Goal: Task Accomplishment & Management: Complete application form

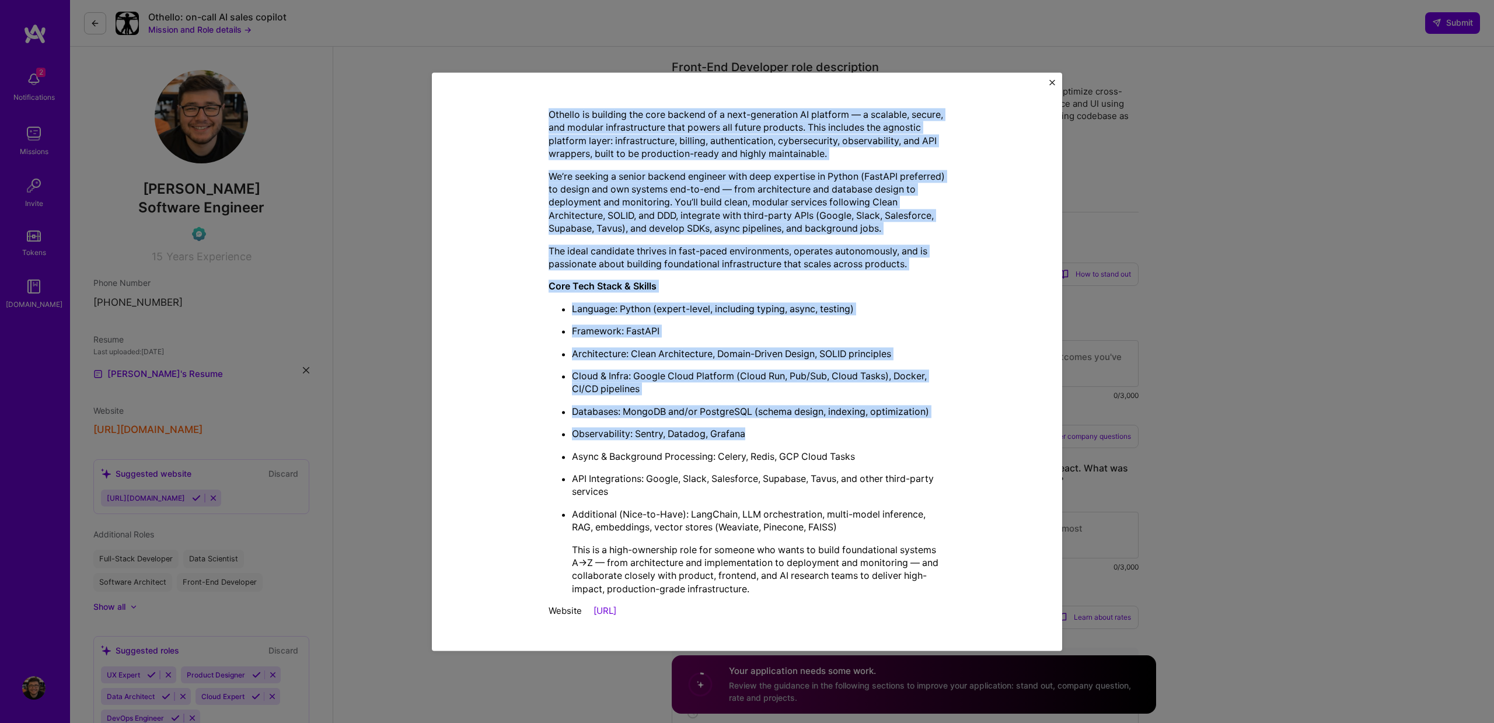
scroll to position [12, 0]
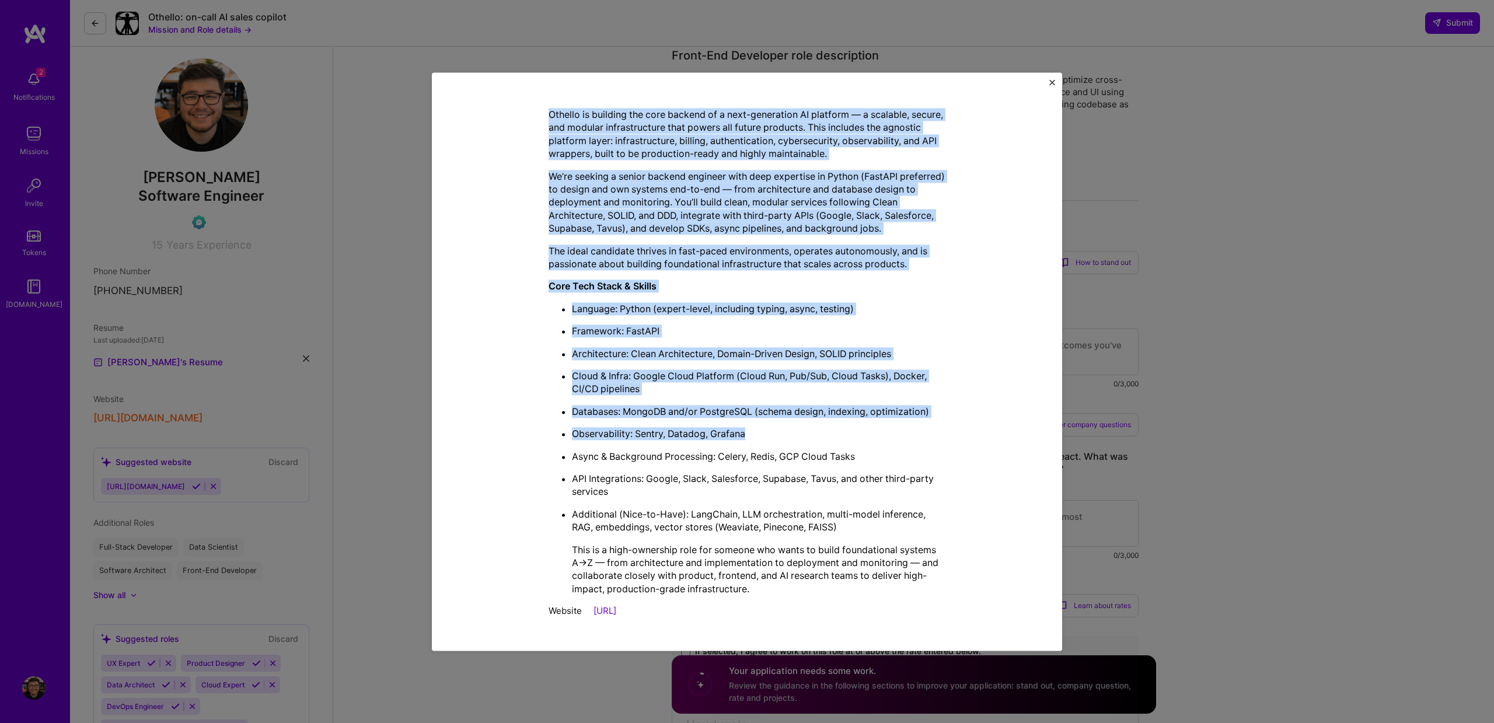
drag, startPoint x: 547, startPoint y: 163, endPoint x: 804, endPoint y: 614, distance: 519.5
click at [804, 614] on div "Mission Description and Role Details Front-End Developer role description Othel…" at bounding box center [747, 238] width 577 height 773
copy div "Lorem-Ips Dolorsita cons adipiscinge Seddoei te incidid ut laboreetdol Magnaali…"
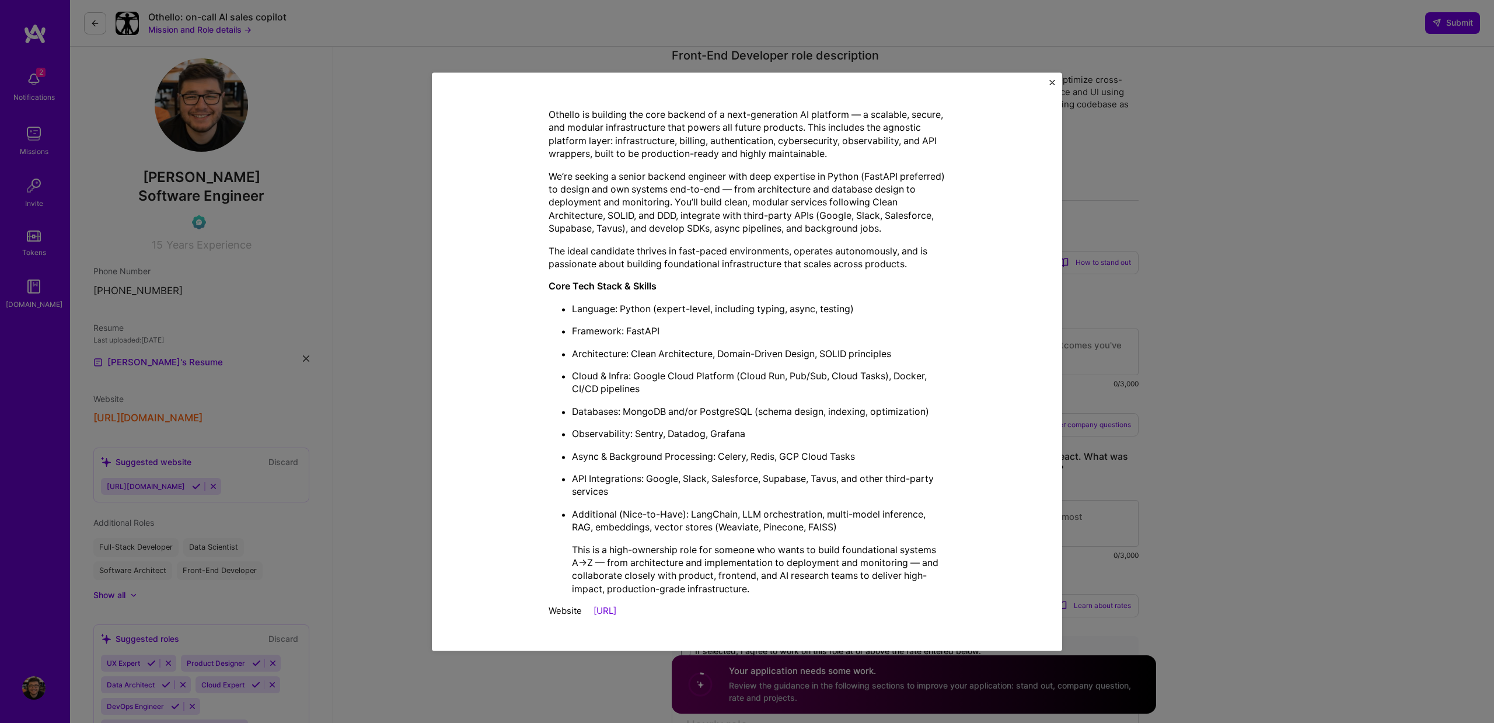
click at [1124, 215] on div "Mission Description and Role Details Front-End Developer role description Othel…" at bounding box center [747, 361] width 1494 height 723
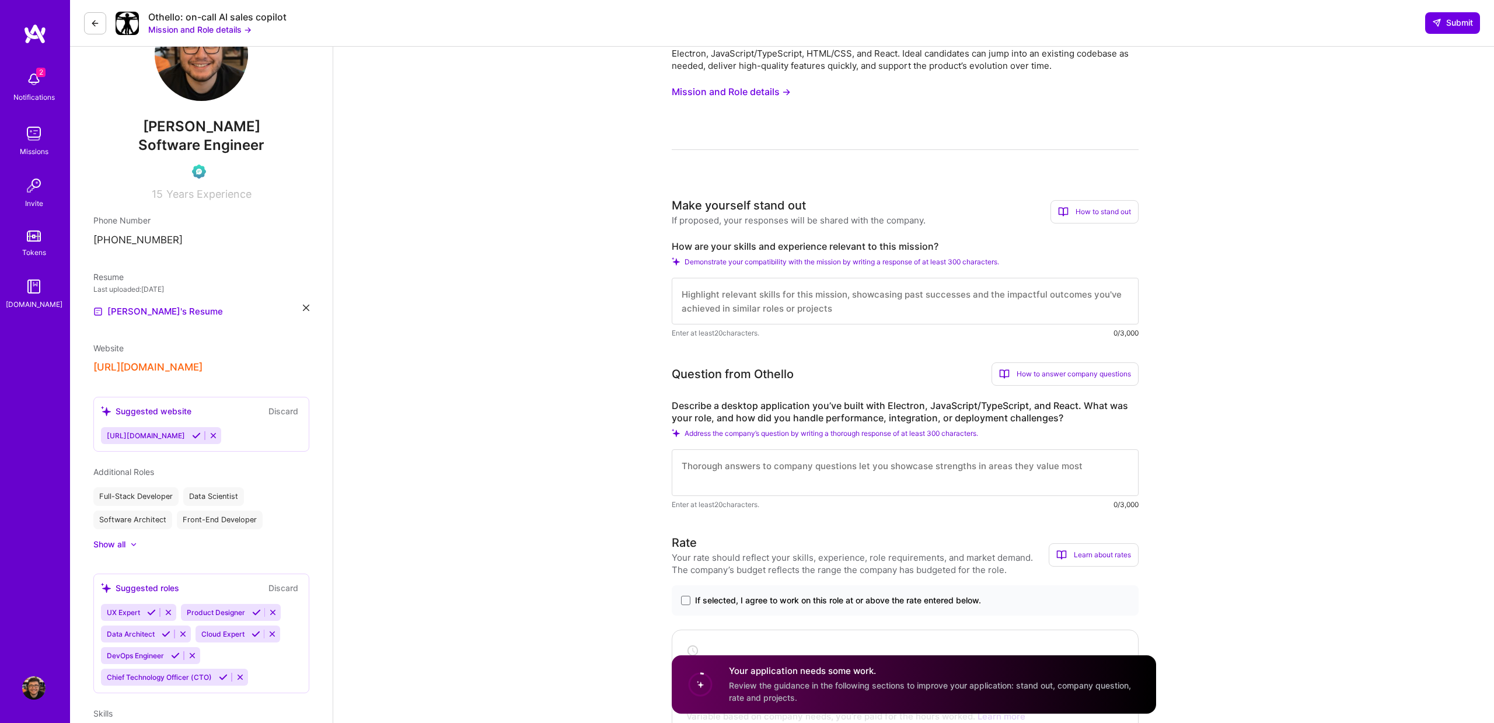
scroll to position [89, 0]
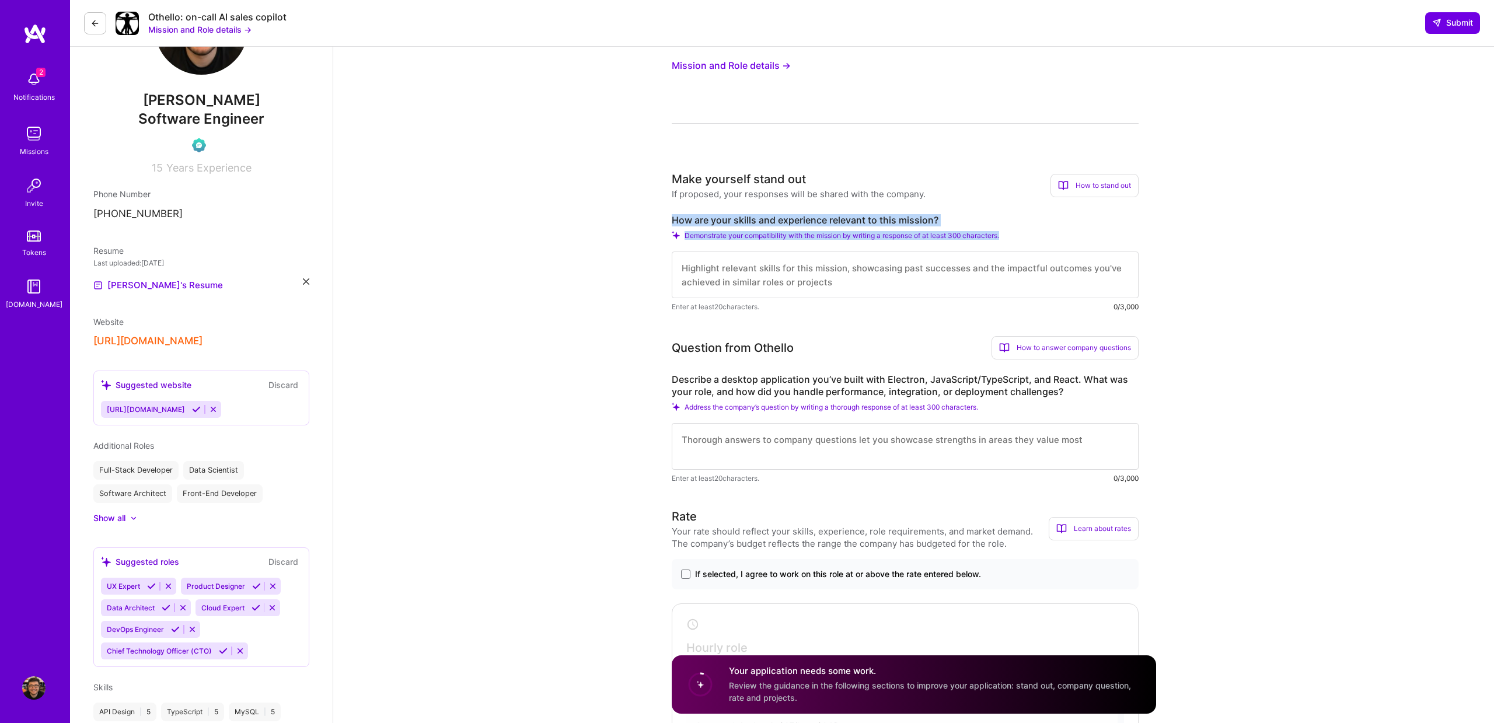
drag, startPoint x: 665, startPoint y: 219, endPoint x: 686, endPoint y: 260, distance: 45.9
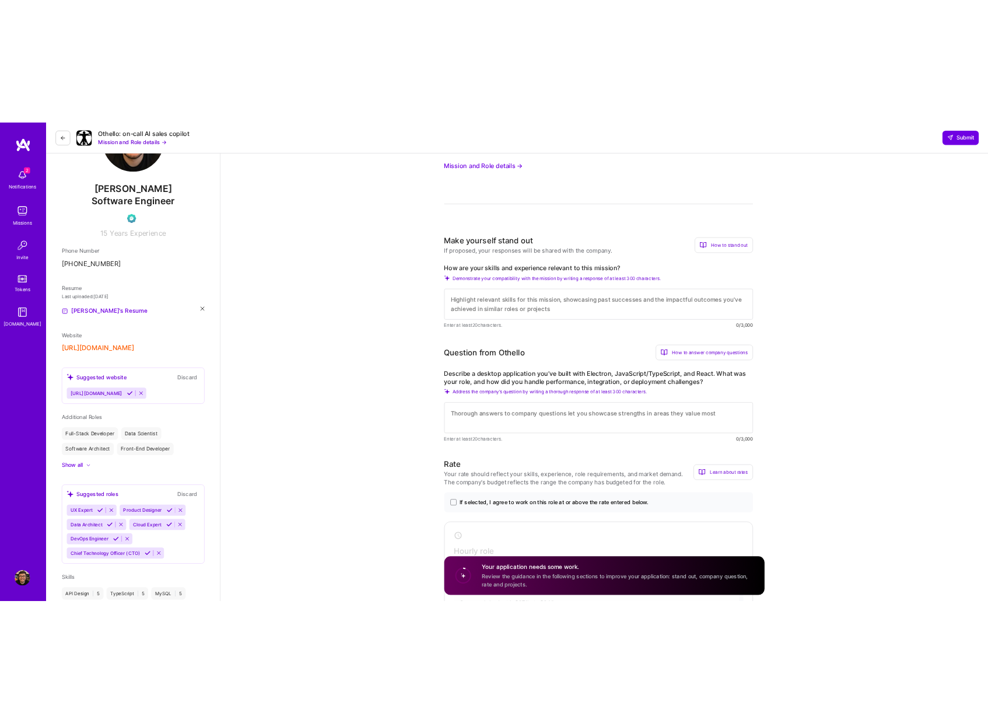
scroll to position [131, 0]
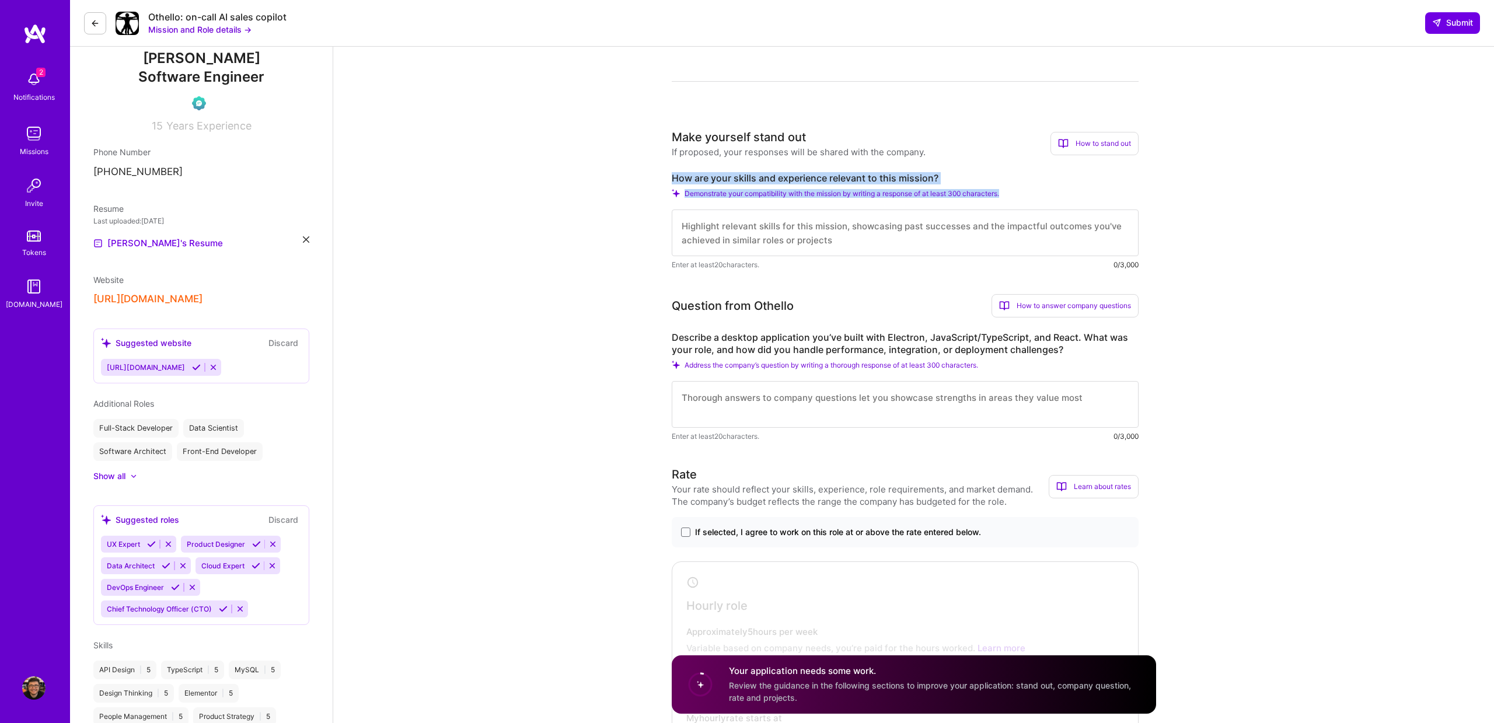
drag, startPoint x: 670, startPoint y: 179, endPoint x: 699, endPoint y: 251, distance: 78.0
click at [879, 178] on label "How are your skills and experience relevant to this mission?" at bounding box center [905, 178] width 467 height 12
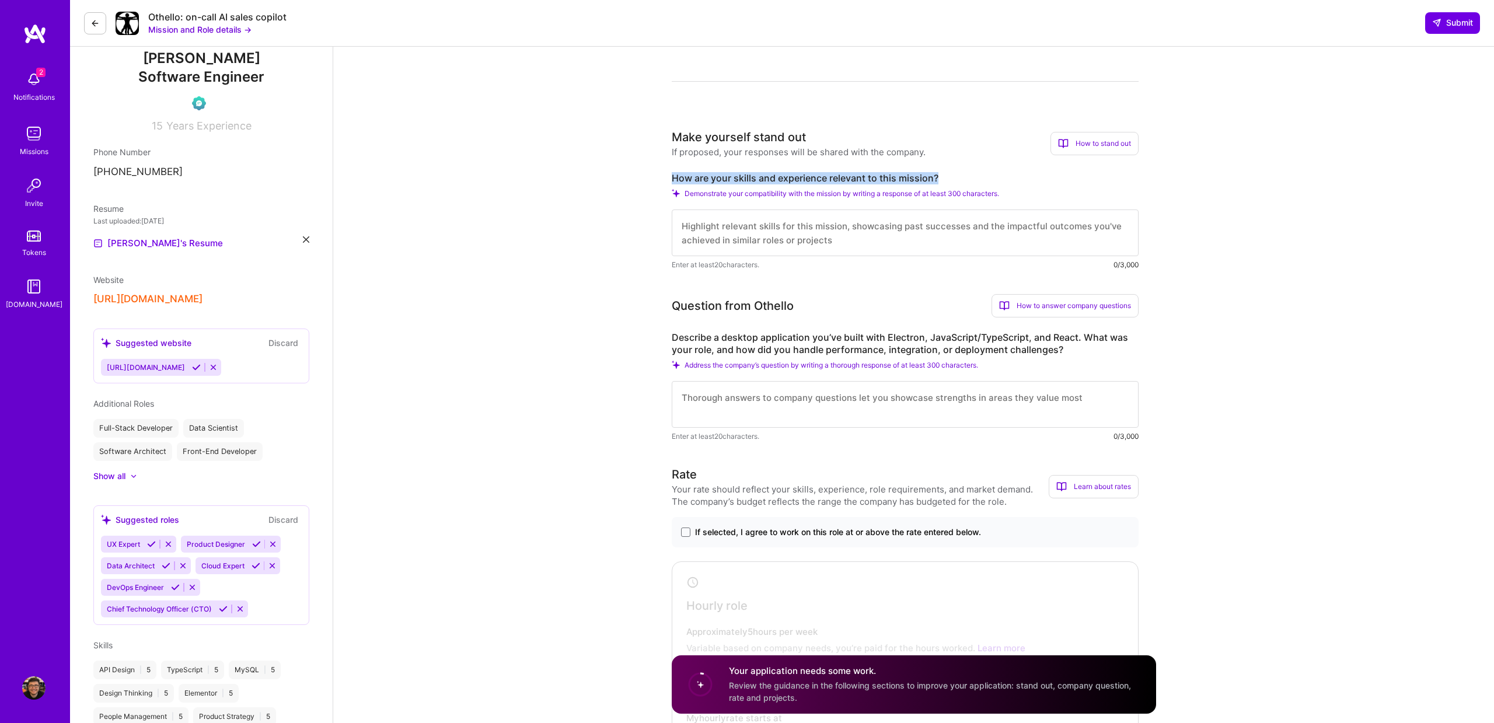
click at [879, 178] on label "How are your skills and experience relevant to this mission?" at bounding box center [905, 178] width 467 height 12
copy label "How are your skills and experience relevant to this mission?"
drag, startPoint x: 684, startPoint y: 194, endPoint x: 1046, endPoint y: 192, distance: 361.8
click at [1023, 191] on div "Demonstrate your compatibility with the mission by writing a response of at lea…" at bounding box center [905, 193] width 467 height 9
copy span "Demonstrate your compatibility with the mission by writing a response of at lea…"
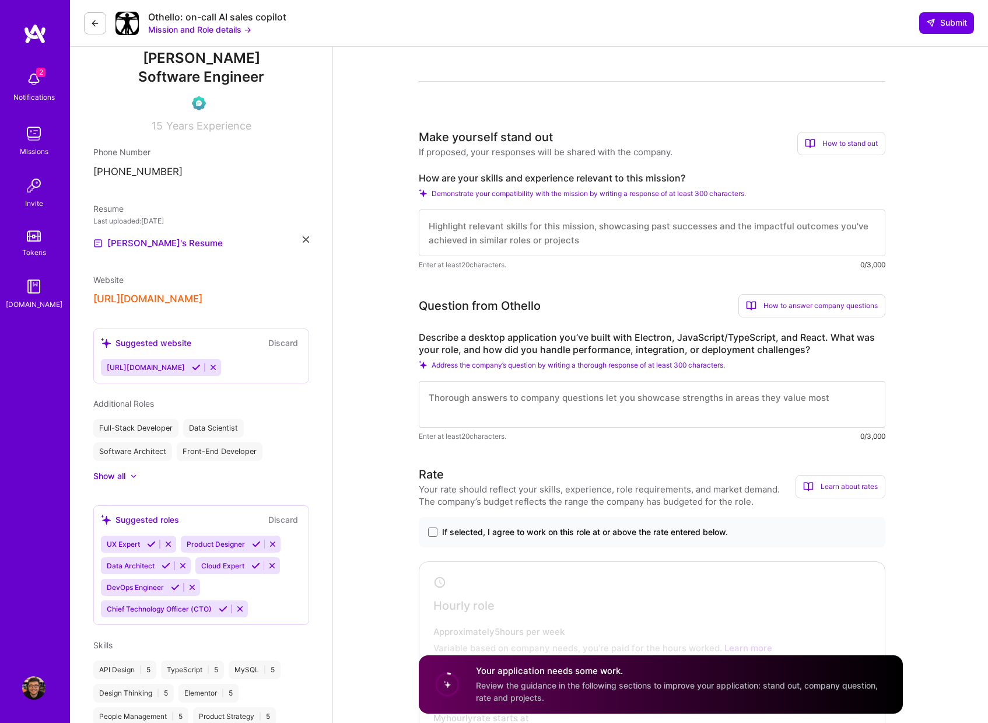
click at [584, 342] on label "Describe a desktop application you’ve built with Electron, JavaScript/TypeScrip…" at bounding box center [652, 343] width 467 height 25
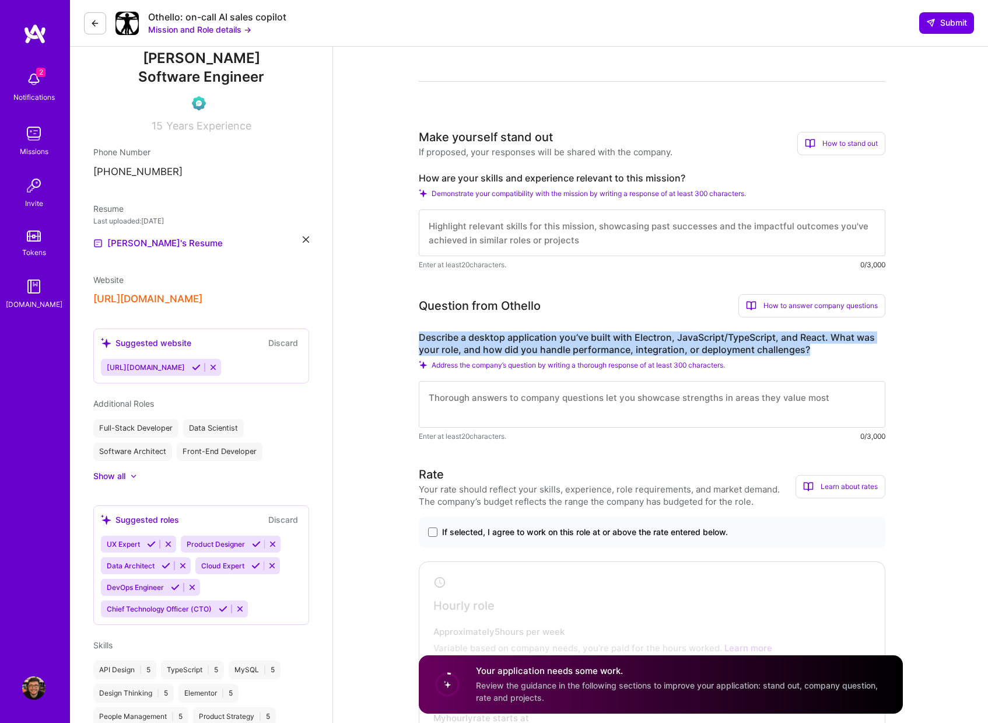
click at [584, 342] on label "Describe a desktop application you’ve built with Electron, JavaScript/TypeScrip…" at bounding box center [652, 343] width 467 height 25
copy label "Describe a desktop application you’ve built with Electron, JavaScript/TypeScrip…"
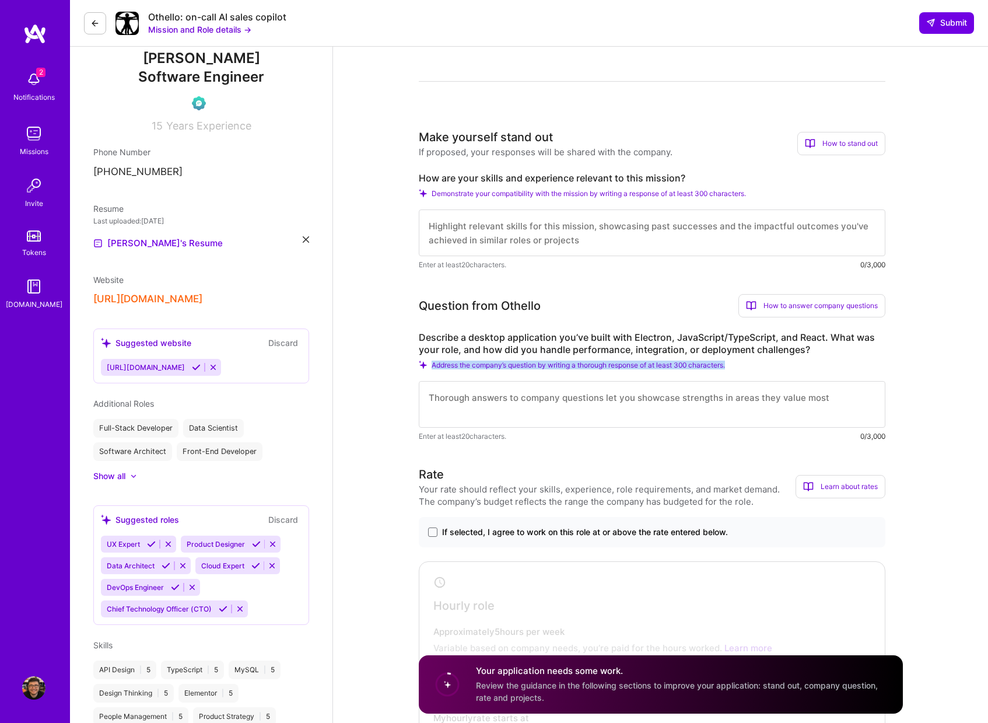
drag, startPoint x: 432, startPoint y: 365, endPoint x: 948, endPoint y: 352, distance: 516.0
copy div "Describe a desktop application you’ve built with Electron, JavaScript/TypeScrip…"
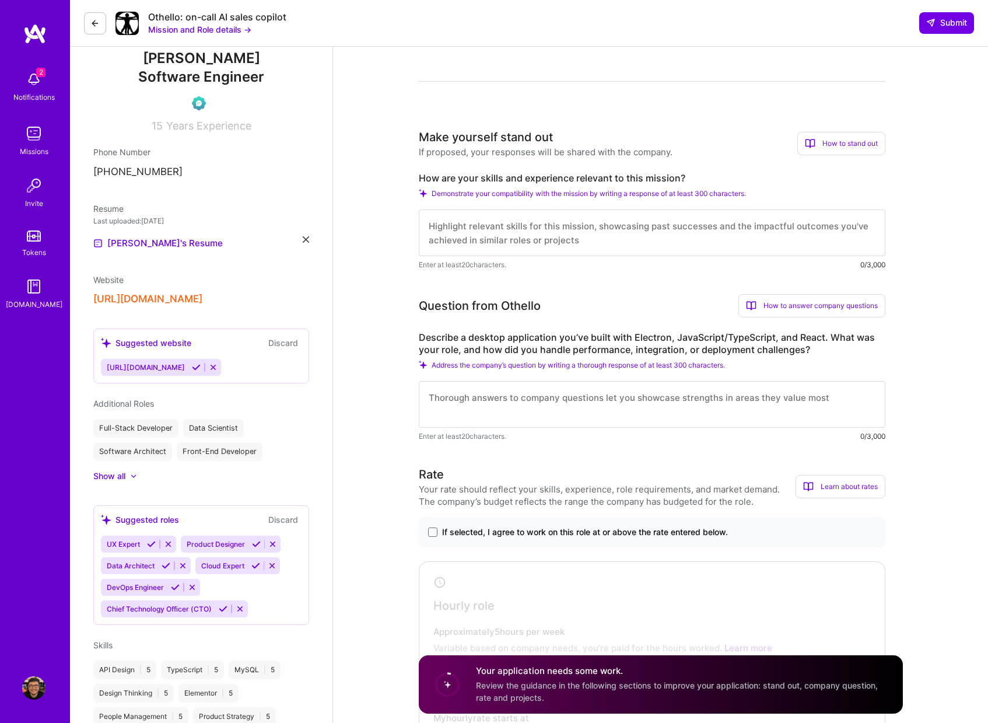
scroll to position [317, 0]
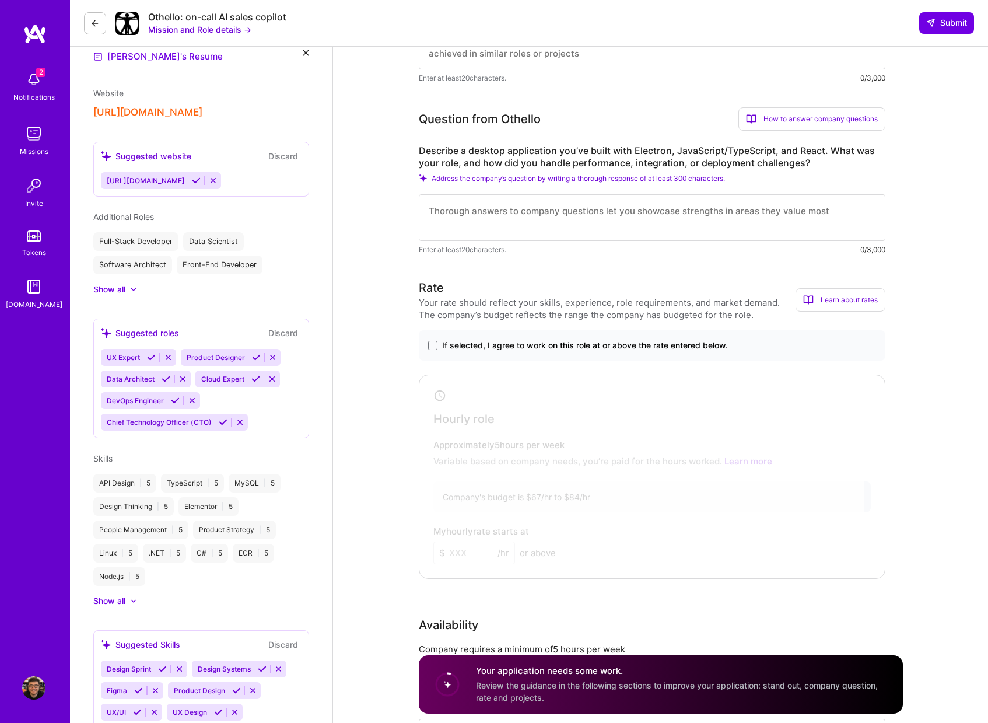
click at [504, 310] on div "Your rate should reflect your skills, experience, role requirements, and market…" at bounding box center [607, 308] width 377 height 25
click at [503, 310] on div "Your rate should reflect your skills, experience, role requirements, and market…" at bounding box center [607, 308] width 377 height 25
click at [505, 300] on div "Your rate should reflect your skills, experience, role requirements, and market…" at bounding box center [607, 308] width 377 height 25
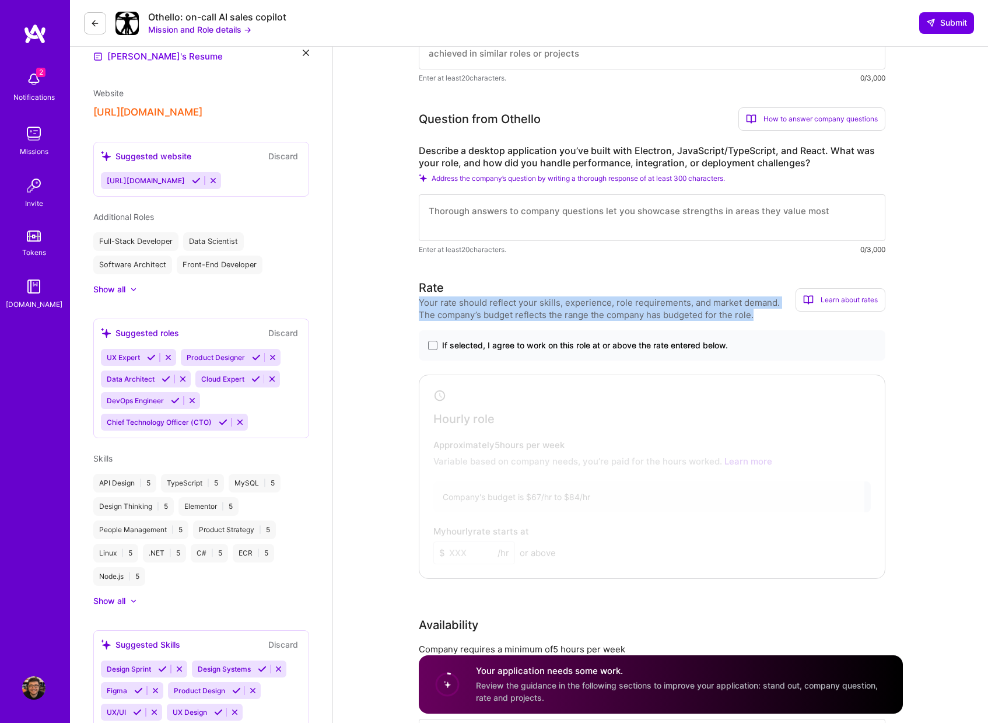
click at [505, 300] on div "Your rate should reflect your skills, experience, role requirements, and market…" at bounding box center [607, 308] width 377 height 25
copy div "Your rate should reflect your skills, experience, role requirements, and market…"
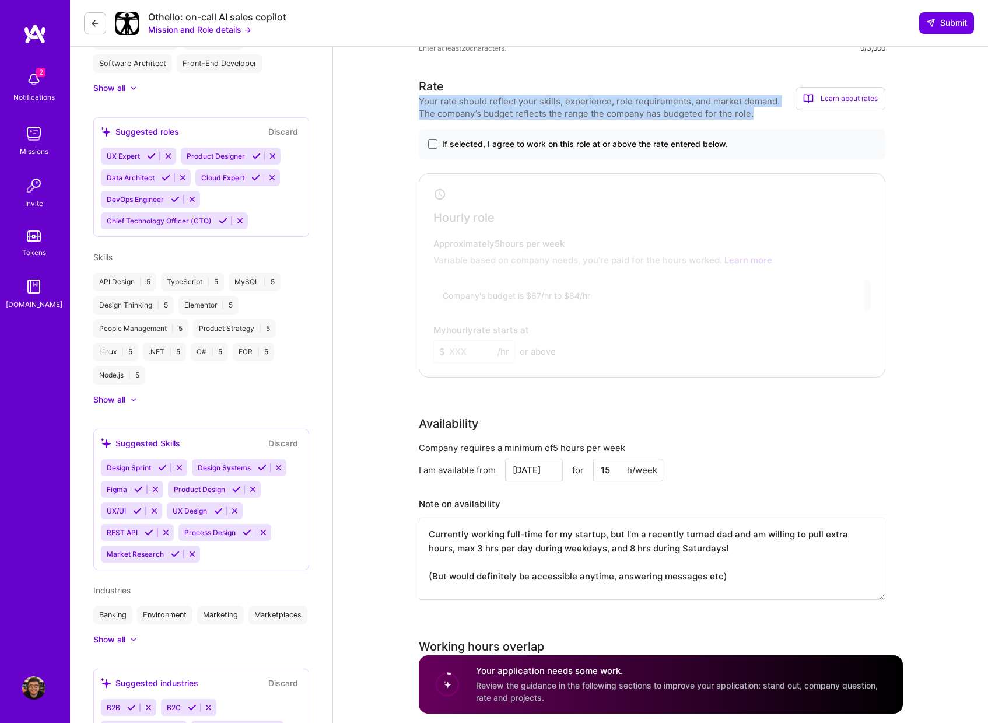
scroll to position [460, 0]
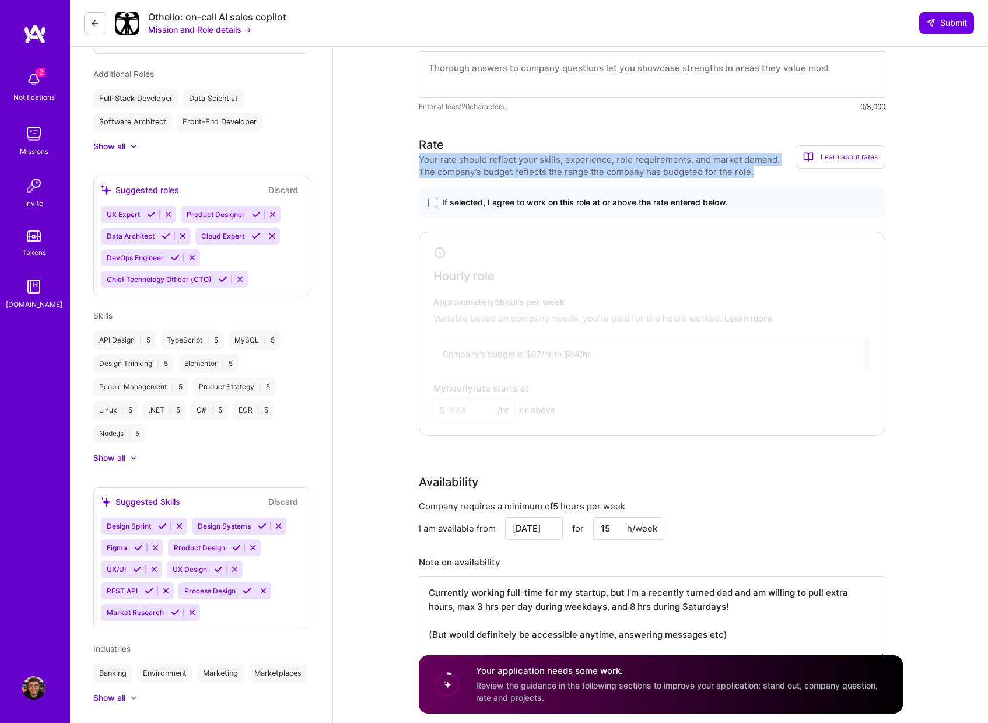
click at [481, 201] on span "If selected, I agree to work on this role at or above the rate entered below." at bounding box center [585, 203] width 286 height 12
click at [0, 0] on input "If selected, I agree to work on this role at or above the rate entered below." at bounding box center [0, 0] width 0 height 0
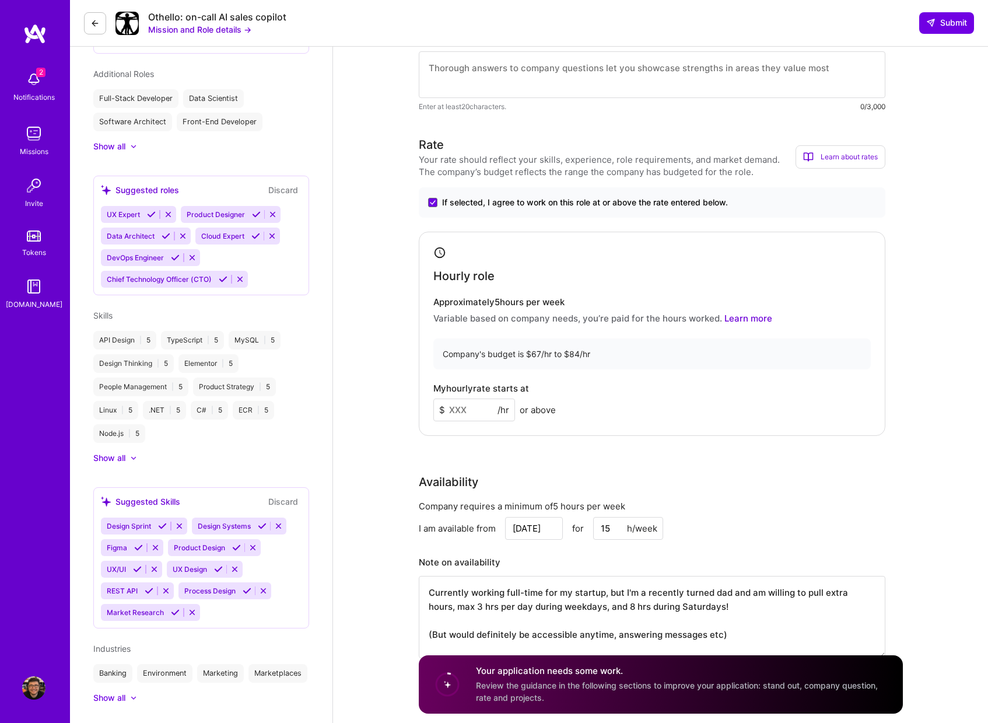
drag, startPoint x: 701, startPoint y: 205, endPoint x: 449, endPoint y: 218, distance: 251.9
click at [452, 218] on div "If selected, I agree to work on this role at or above the rate entered below. H…" at bounding box center [652, 311] width 467 height 249
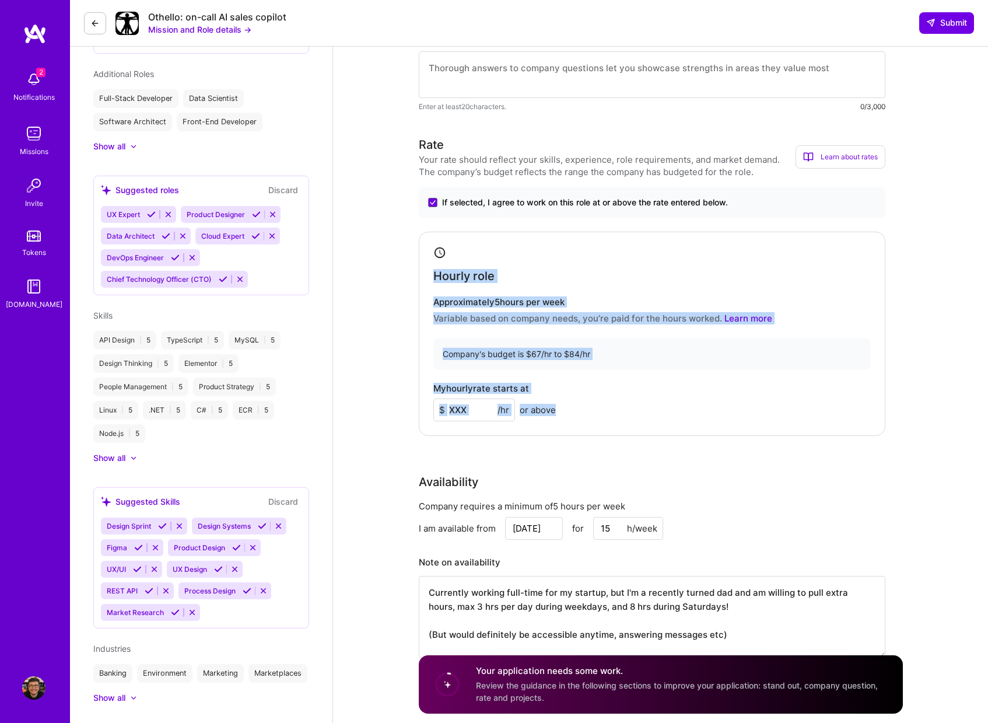
drag, startPoint x: 432, startPoint y: 273, endPoint x: 559, endPoint y: 430, distance: 202.5
click at [559, 430] on div "Hourly role Approximately 5 hours per week Variable based on company needs, you…" at bounding box center [652, 334] width 467 height 204
copy div "Hourly role Approximately 5 hours per week Variable based on company needs, you…"
click at [607, 399] on div "My hourly rate starts at $ /hr or above" at bounding box center [653, 402] width 438 height 38
drag, startPoint x: 608, startPoint y: 356, endPoint x: 422, endPoint y: 276, distance: 202.0
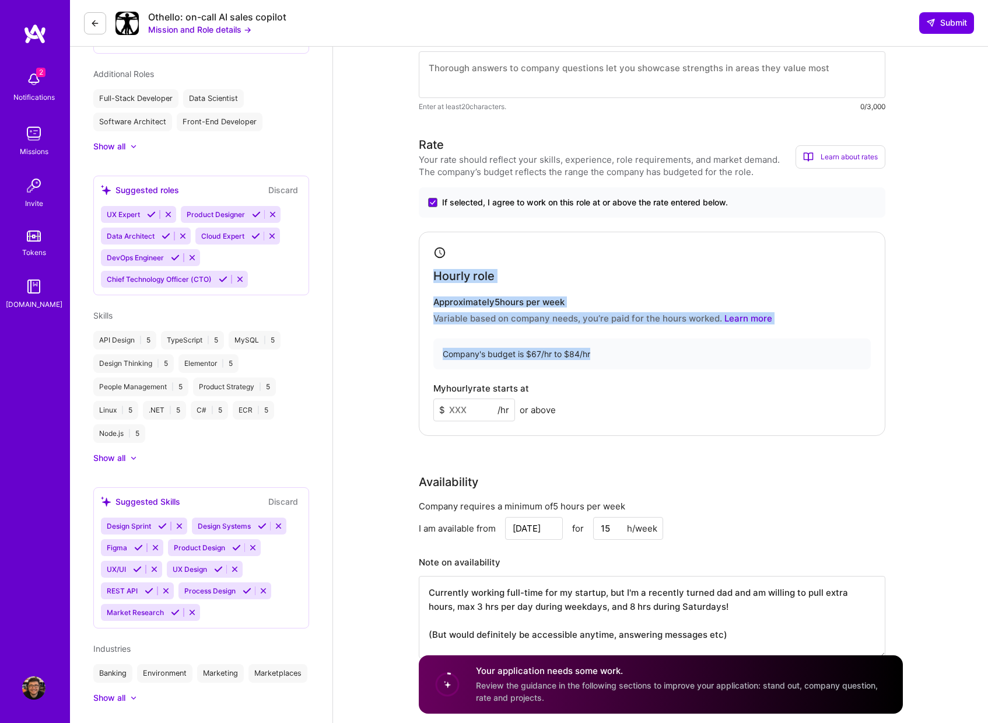
click at [422, 276] on div "Hourly role Approximately 5 hours per week Variable based on company needs, you…" at bounding box center [652, 334] width 467 height 204
copy div "Hourly role Approximately 5 hours per week Variable based on company needs, you…"
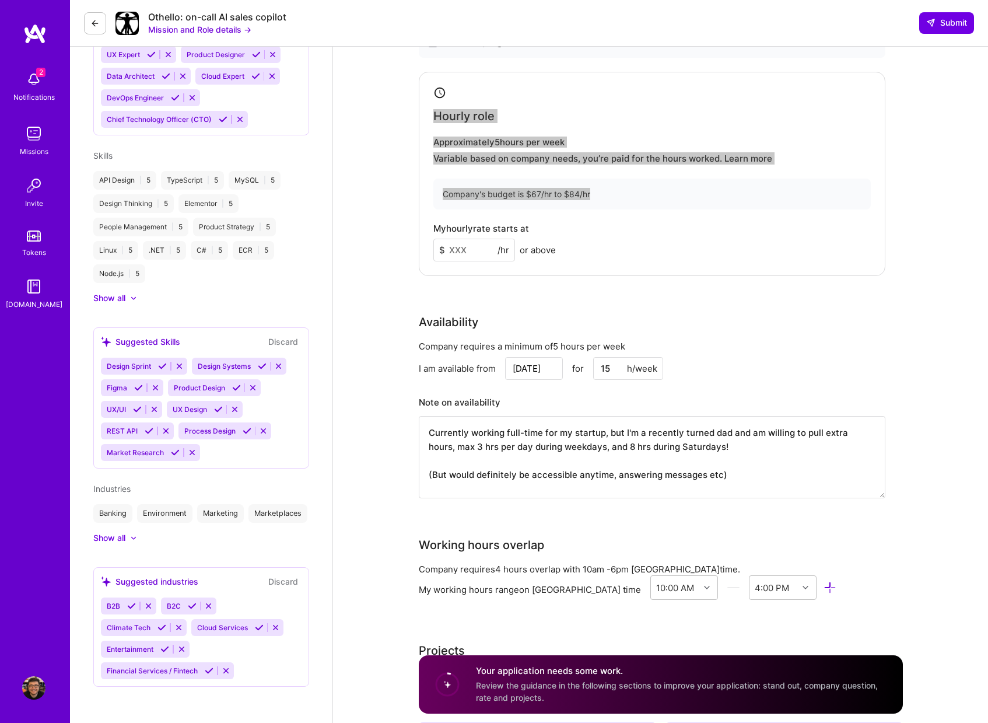
scroll to position [641, 0]
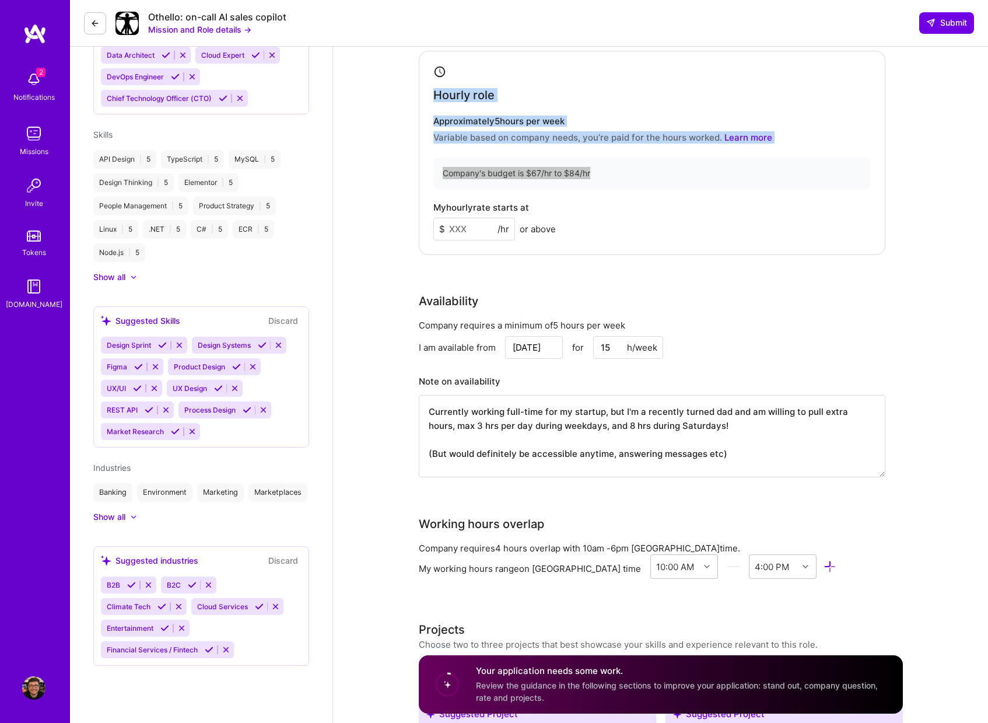
click at [491, 331] on div "Company requires a minimum of 5 hours per week I am available from [DATE] for 1…" at bounding box center [652, 405] width 467 height 173
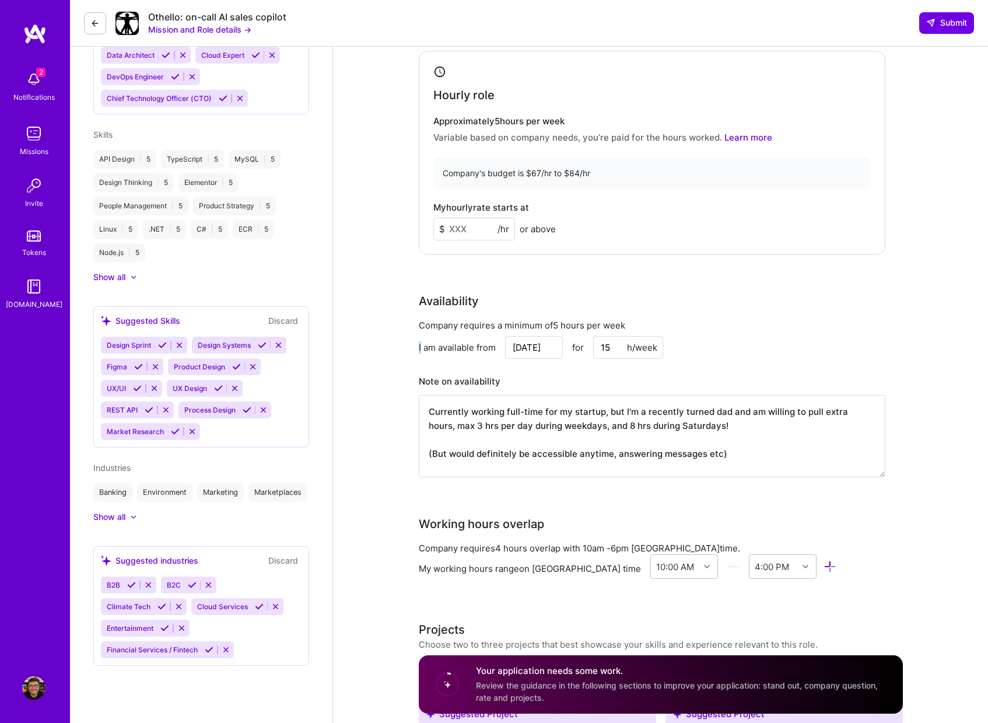
click at [491, 331] on div "Company requires a minimum of 5 hours per week I am available from [DATE] for 1…" at bounding box center [652, 405] width 467 height 173
click at [465, 320] on div "Company requires a minimum of 5 hours per week" at bounding box center [652, 325] width 467 height 12
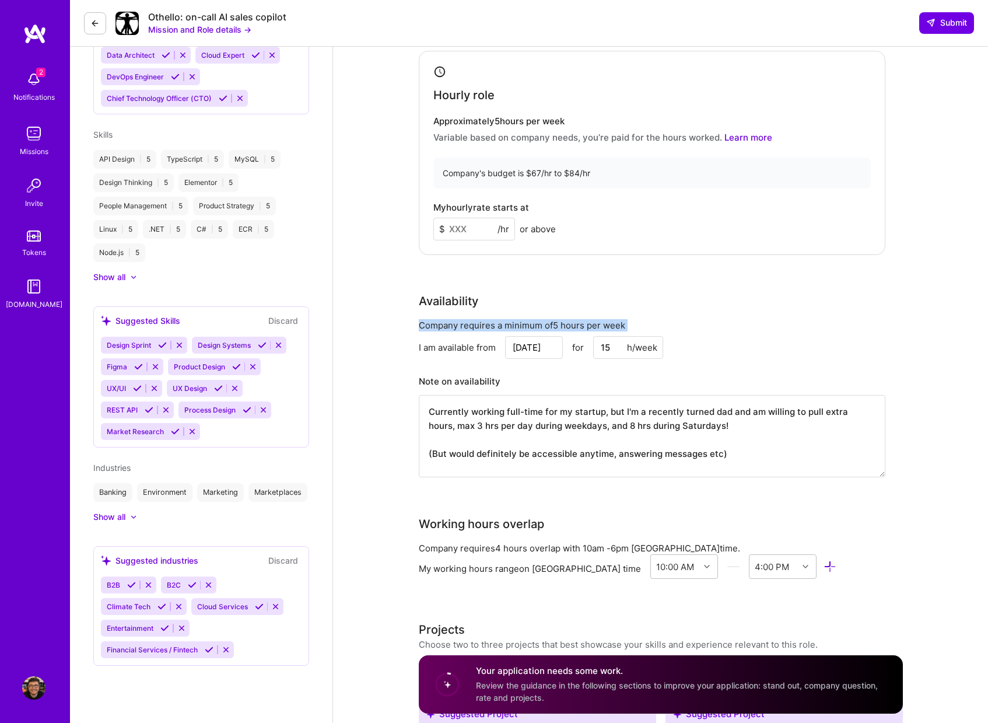
copy div "Company requires a minimum of 5 hours per week"
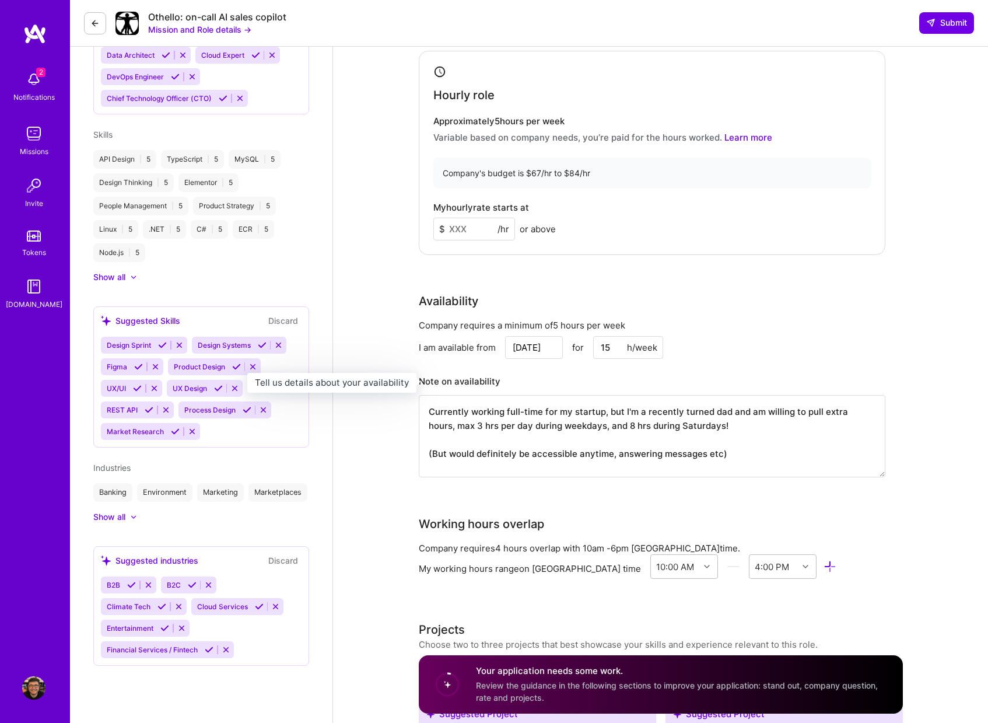
click at [463, 384] on div "Note on availability" at bounding box center [460, 382] width 82 height 18
click at [830, 443] on textarea "Currently working full-time for my startup, but I'm a recently turned dad and a…" at bounding box center [652, 436] width 467 height 82
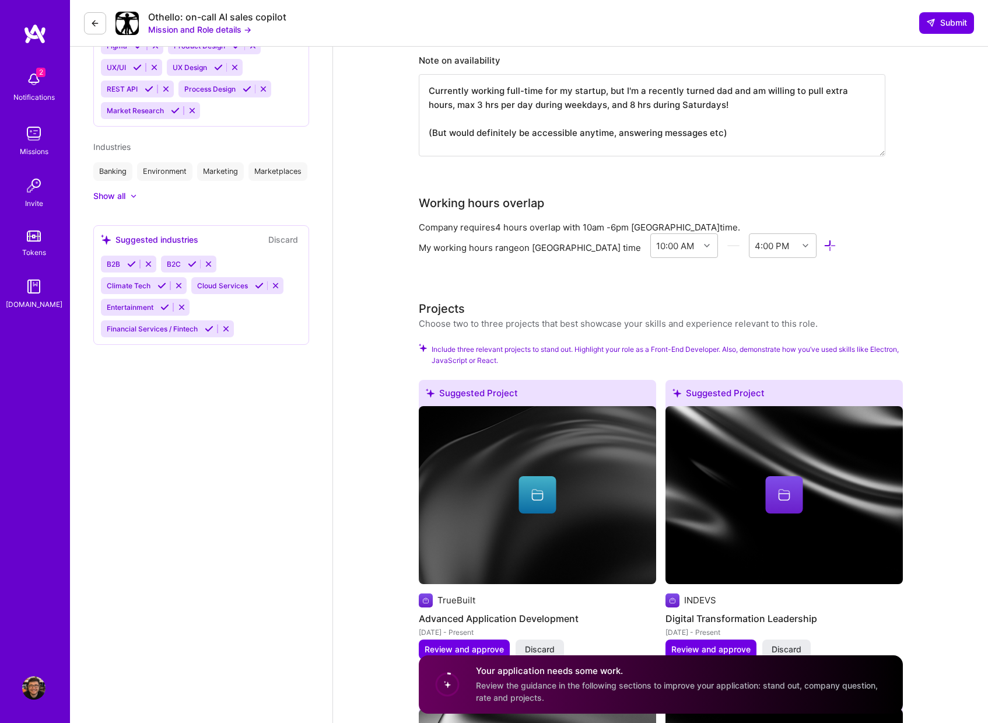
scroll to position [1008, 0]
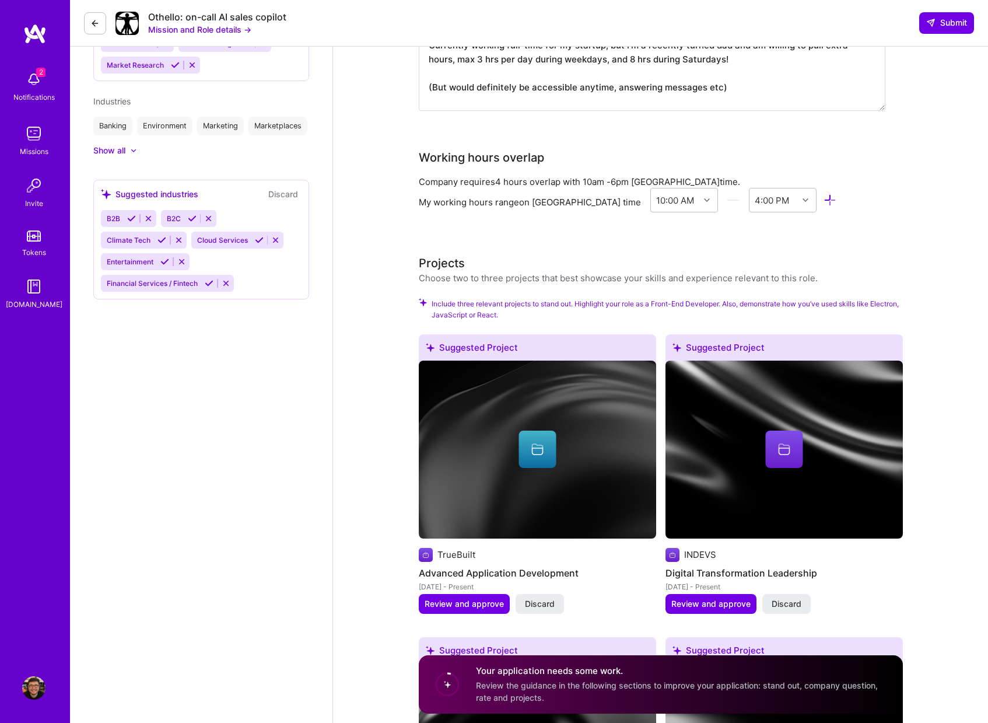
click at [421, 266] on div "Projects" at bounding box center [442, 263] width 46 height 18
drag, startPoint x: 464, startPoint y: 280, endPoint x: 874, endPoint y: 275, distance: 409.7
click at [874, 275] on div "Projects Choose two to three projects that best showcase your skills and experi…" at bounding box center [661, 269] width 484 height 30
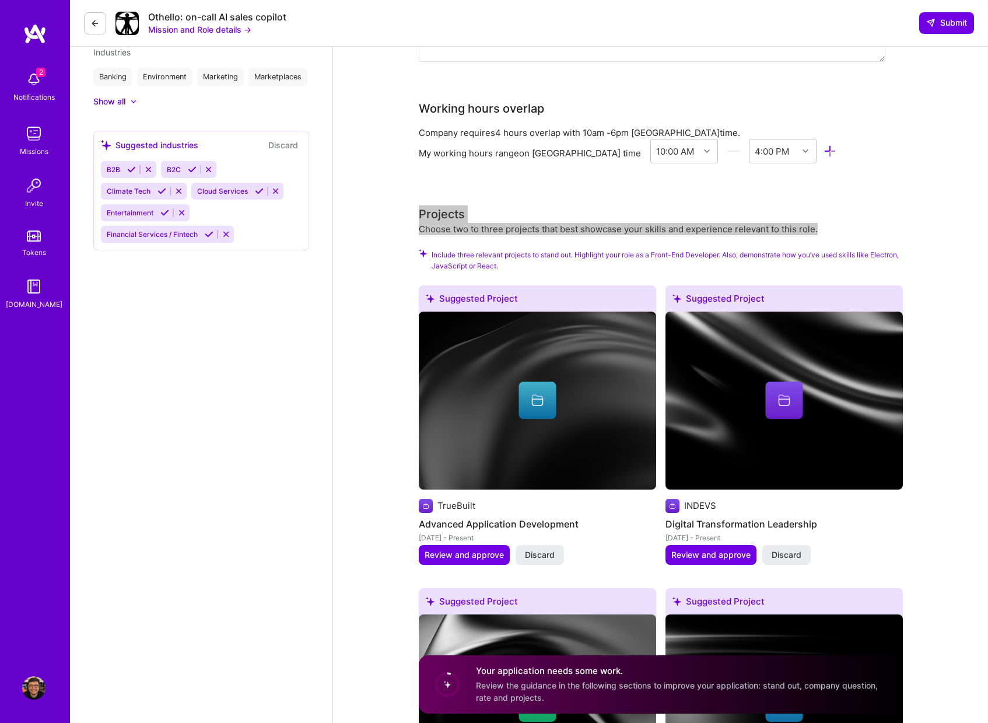
scroll to position [1109, 0]
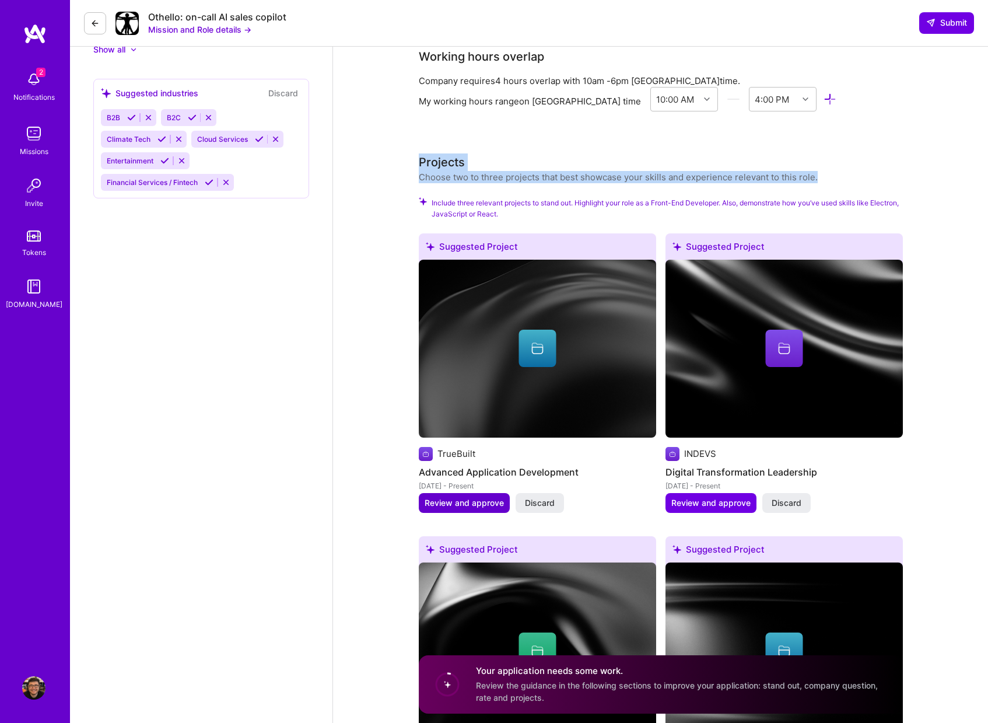
click at [469, 503] on span "Review and approve" at bounding box center [464, 503] width 79 height 12
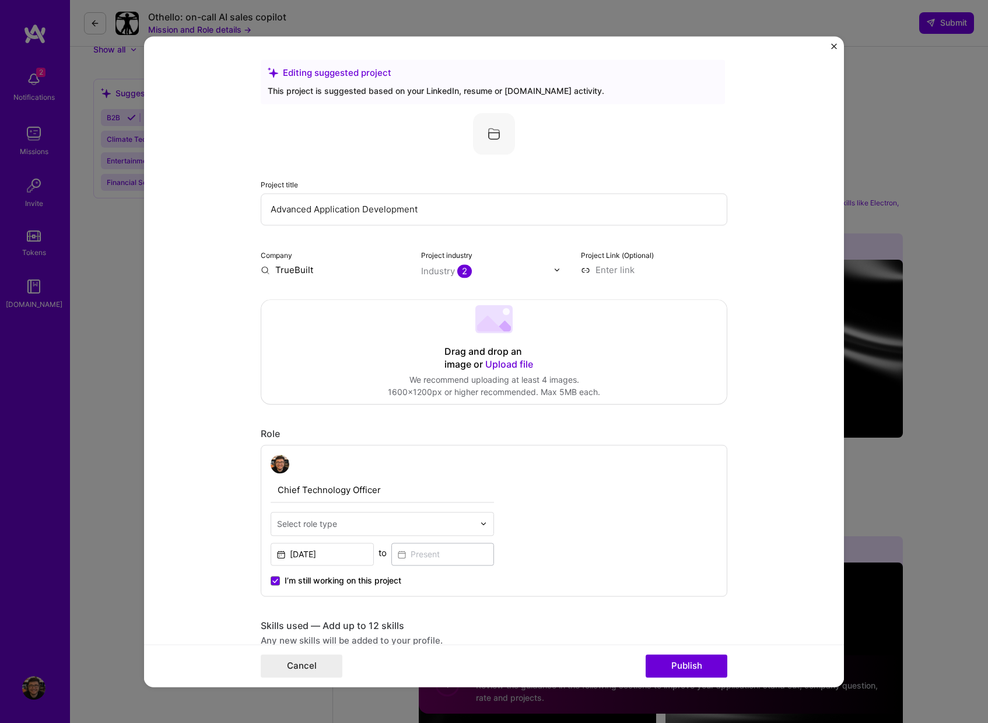
click at [280, 186] on label "Project title" at bounding box center [279, 184] width 37 height 9
drag, startPoint x: 282, startPoint y: 180, endPoint x: 274, endPoint y: 183, distance: 8.7
click at [282, 180] on div "Project title Advanced Application Development" at bounding box center [494, 201] width 467 height 47
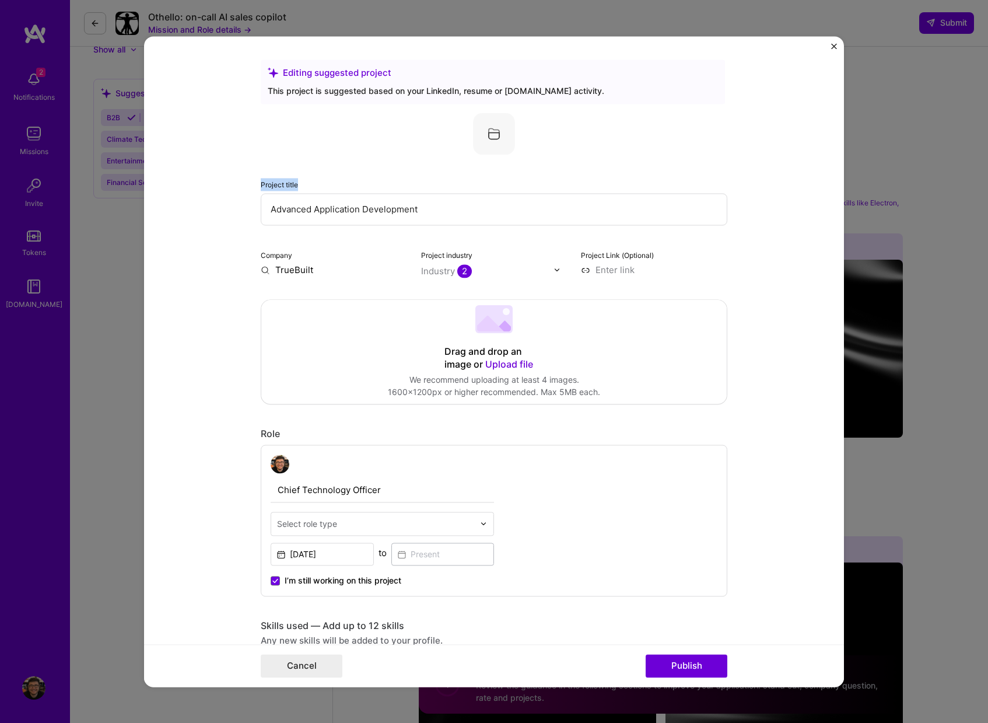
drag, startPoint x: 259, startPoint y: 183, endPoint x: 306, endPoint y: 184, distance: 46.7
click at [301, 184] on form "Editing suggested project This project is suggested based on your LinkedIn, res…" at bounding box center [494, 361] width 700 height 651
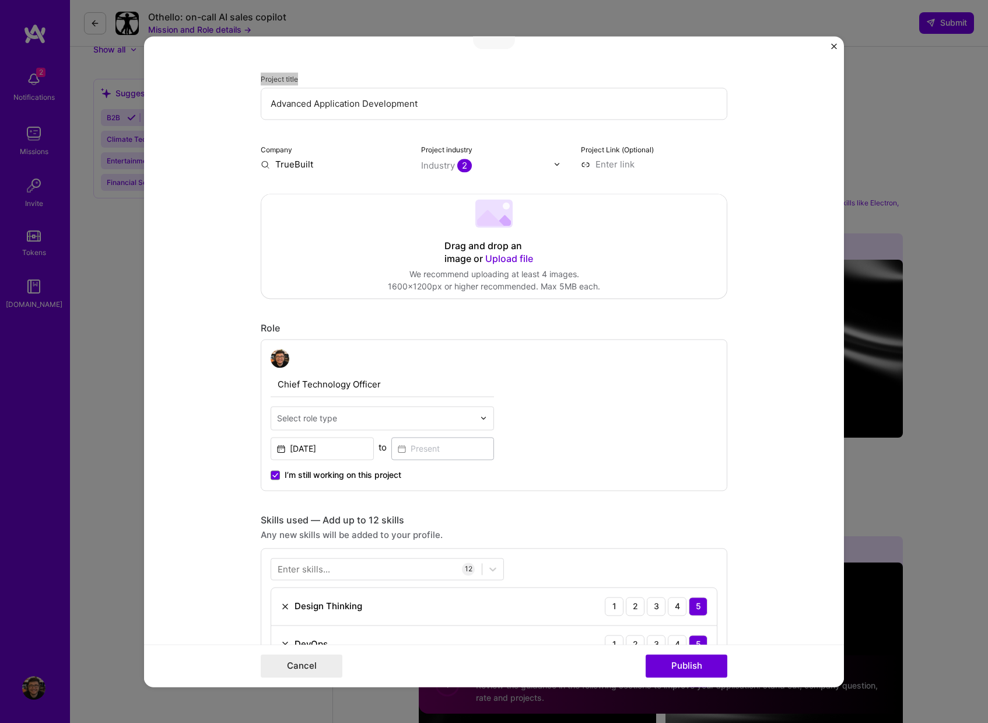
scroll to position [249, 0]
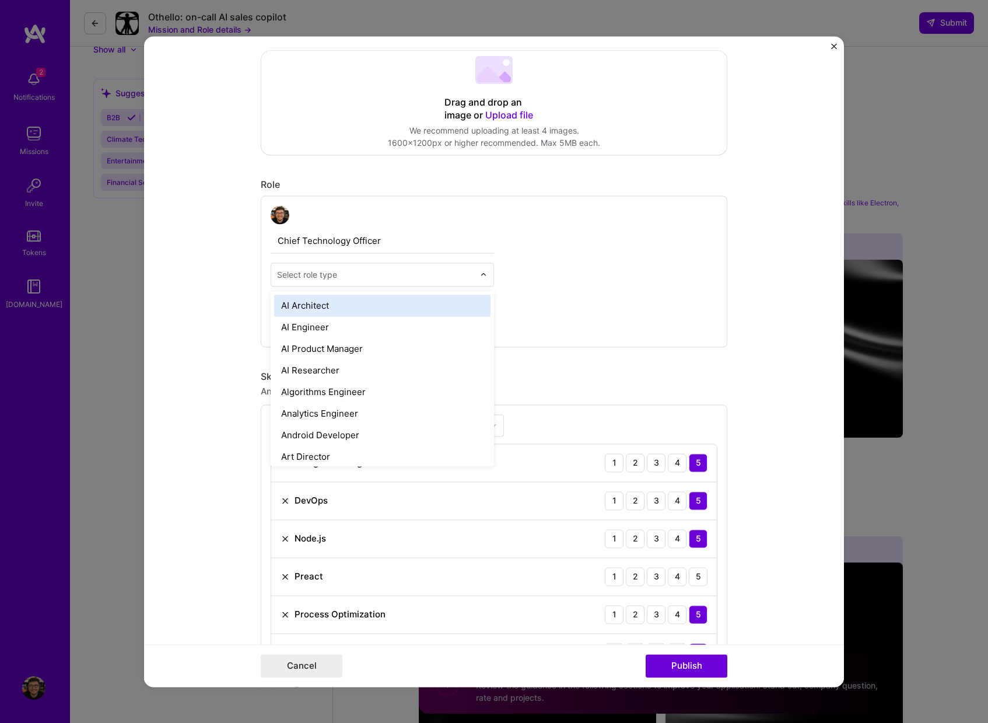
click at [471, 273] on input "text" at bounding box center [375, 274] width 197 height 12
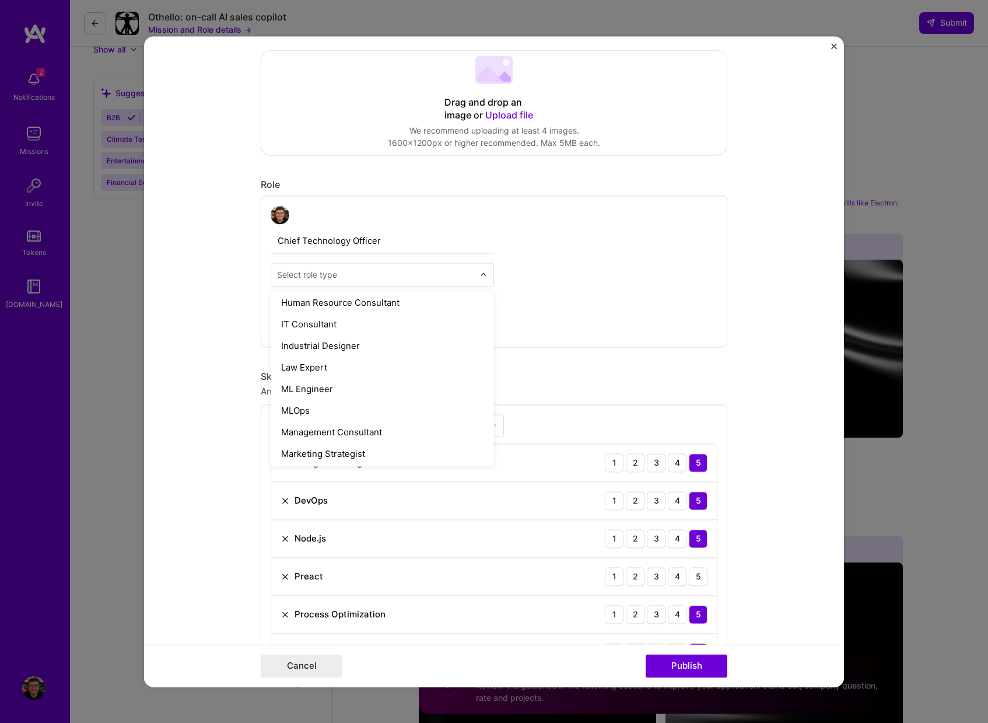
scroll to position [925, 0]
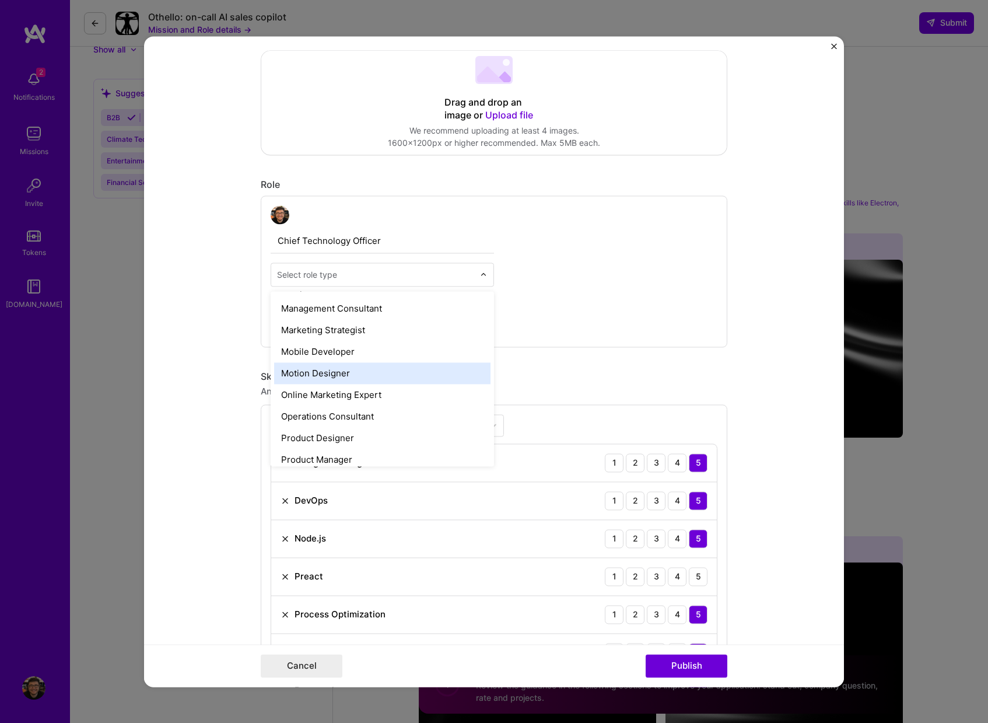
click at [575, 308] on div "Chief Technology Officer option Motion Designer focused, 47 of 70. 70 results a…" at bounding box center [494, 271] width 467 height 152
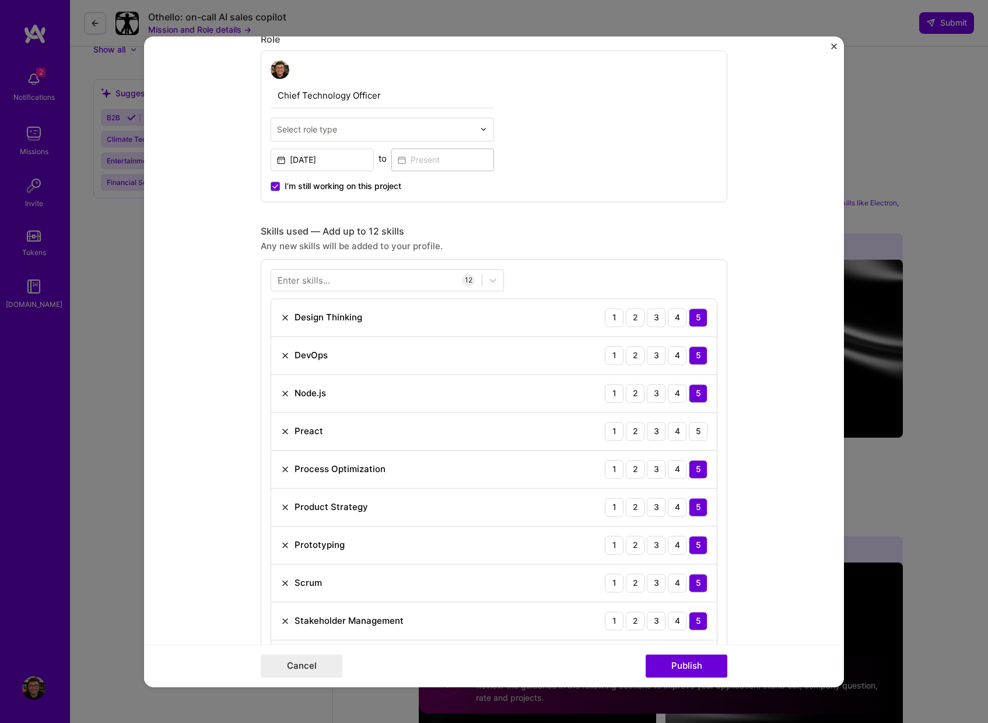
scroll to position [427, 0]
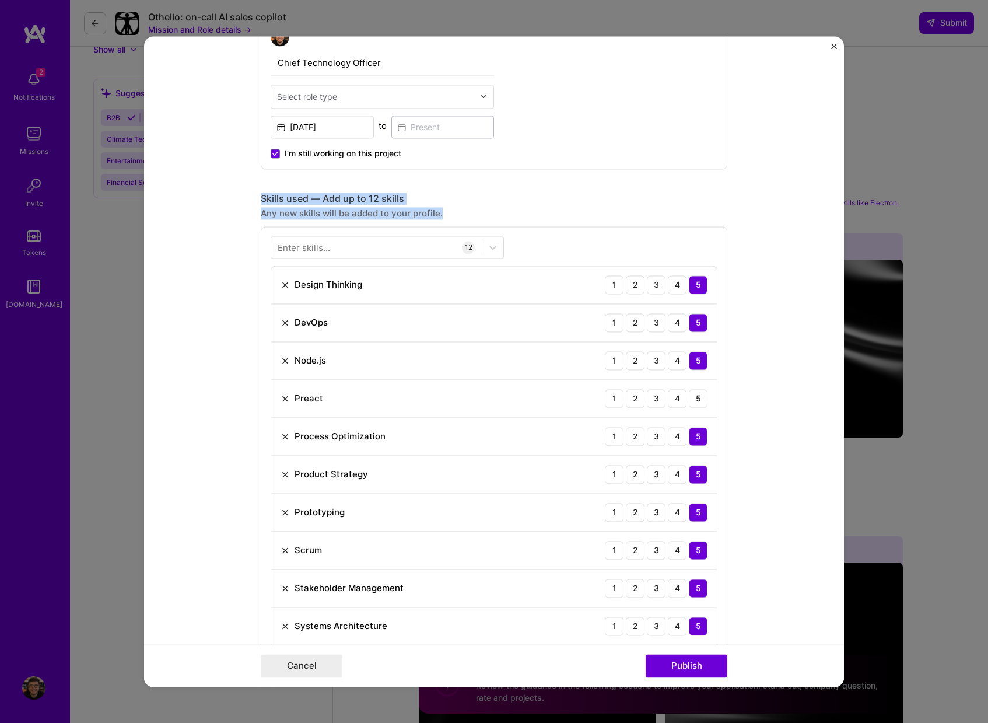
drag, startPoint x: 276, startPoint y: 199, endPoint x: 446, endPoint y: 219, distance: 171.0
click at [446, 219] on form "Editing suggested project This project is suggested based on your LinkedIn, res…" at bounding box center [494, 361] width 700 height 651
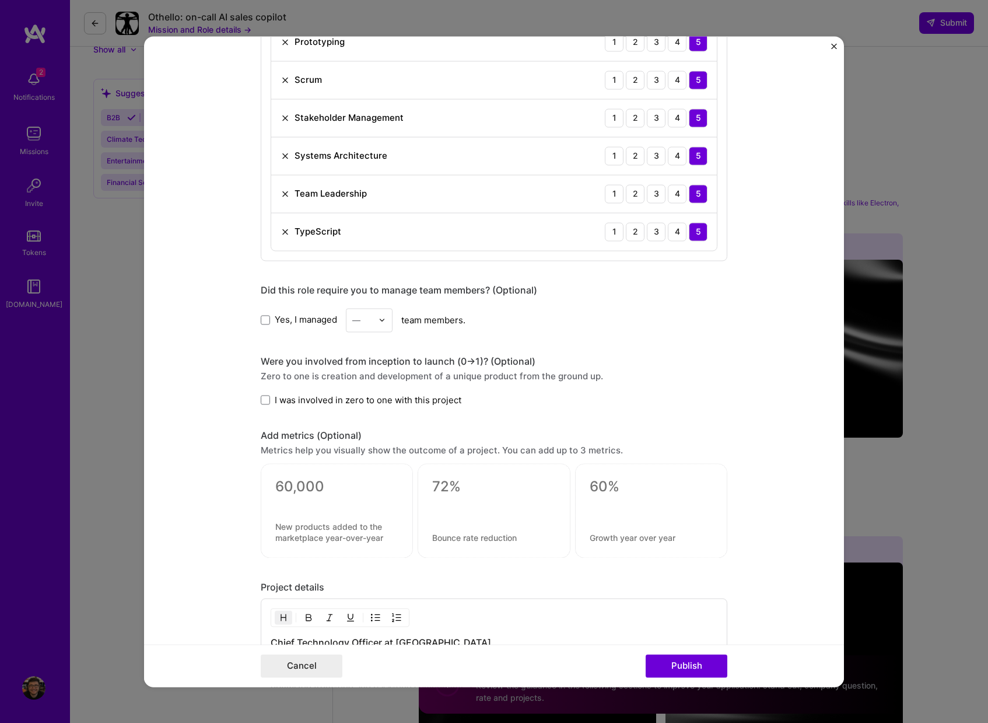
scroll to position [1011, 0]
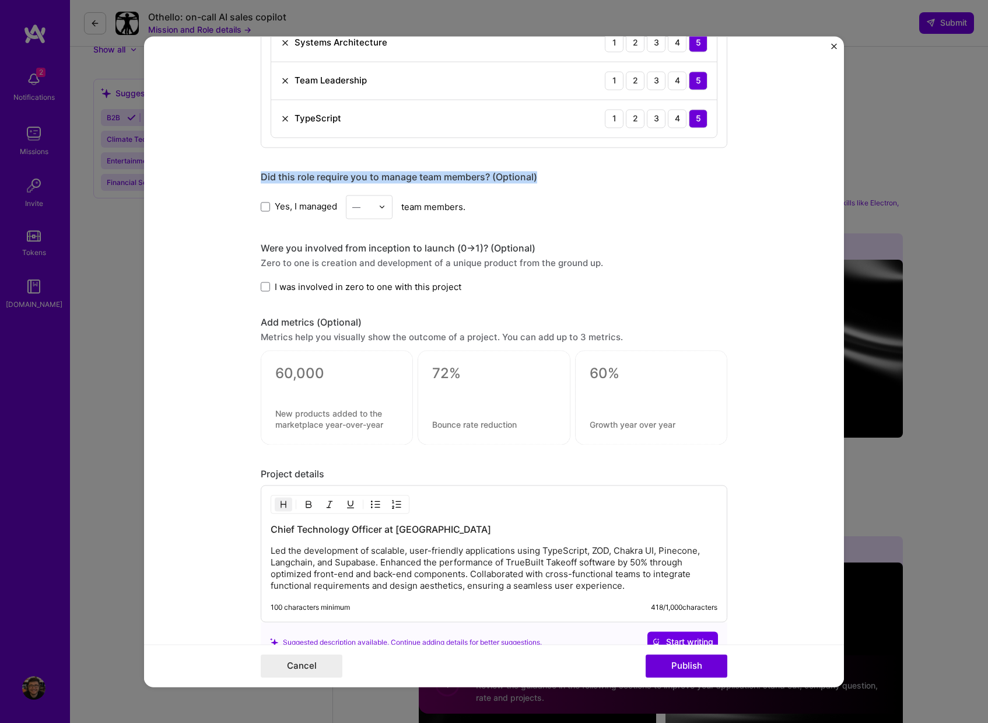
drag, startPoint x: 256, startPoint y: 177, endPoint x: 590, endPoint y: 183, distance: 334.4
click at [568, 180] on form "Editing suggested project This project is suggested based on your LinkedIn, res…" at bounding box center [494, 361] width 700 height 651
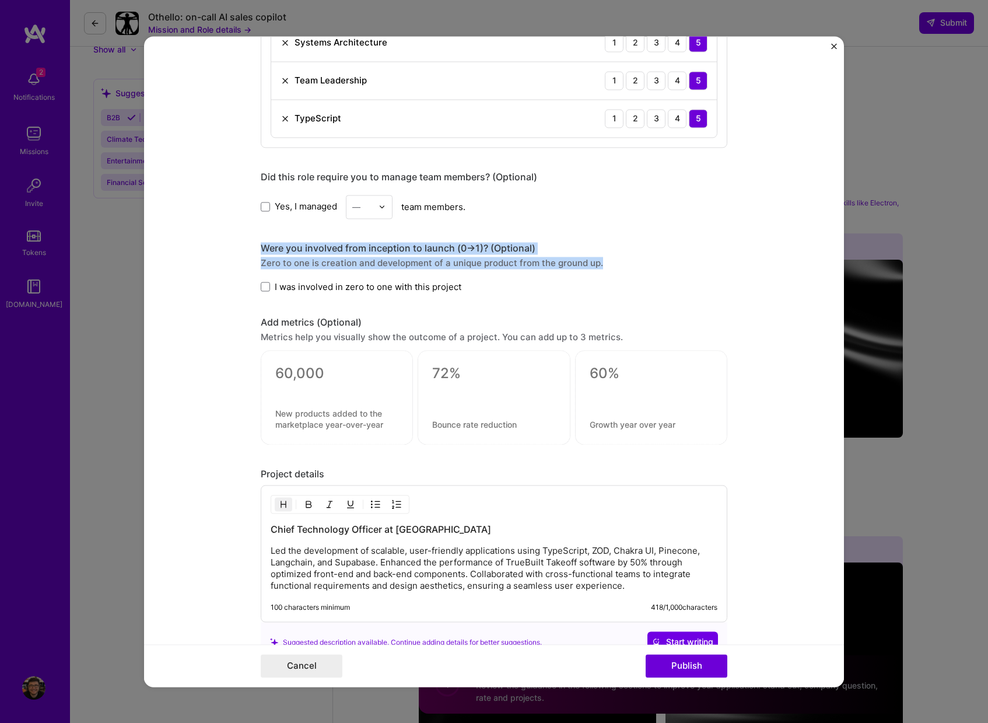
drag, startPoint x: 261, startPoint y: 249, endPoint x: 620, endPoint y: 260, distance: 359.0
click at [620, 260] on form "Editing suggested project This project is suggested based on your LinkedIn, res…" at bounding box center [494, 361] width 700 height 651
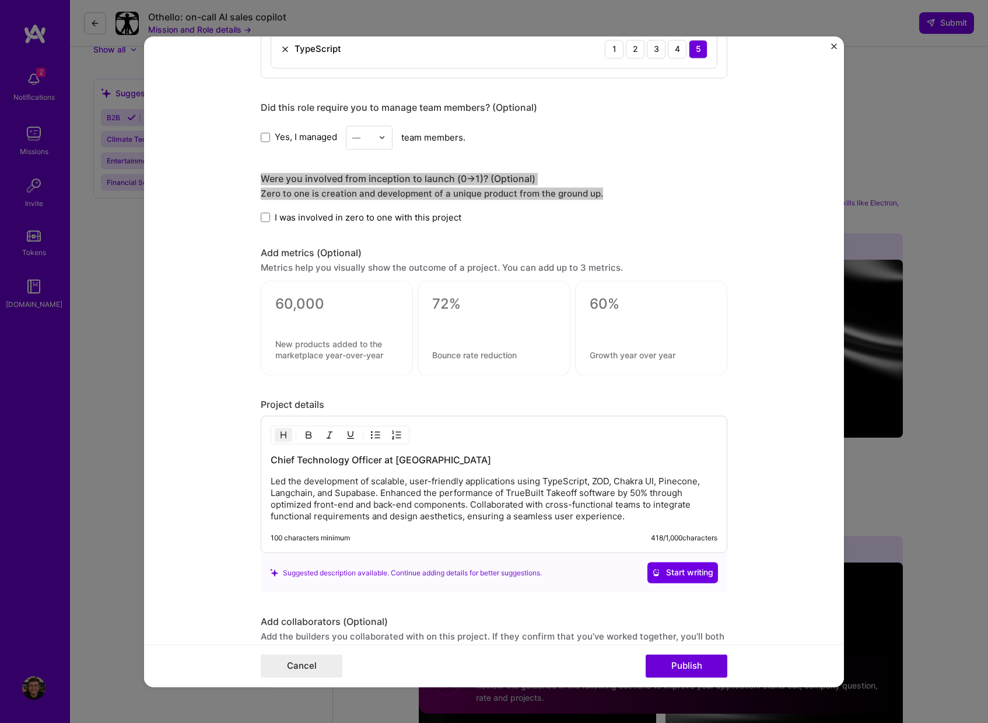
scroll to position [1171, 0]
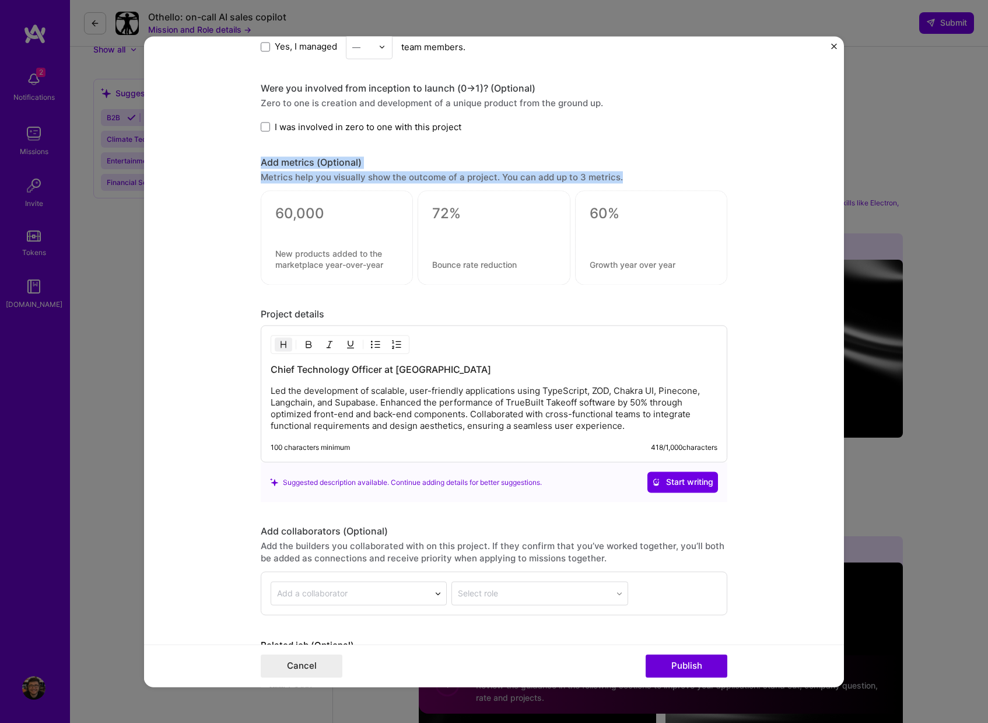
drag, startPoint x: 283, startPoint y: 164, endPoint x: 688, endPoint y: 183, distance: 405.4
click at [677, 182] on form "Editing suggested project This project is suggested based on your LinkedIn, res…" at bounding box center [494, 361] width 700 height 651
click at [361, 260] on textarea at bounding box center [336, 259] width 123 height 22
drag, startPoint x: 396, startPoint y: 264, endPoint x: 287, endPoint y: 252, distance: 109.9
click at [288, 252] on textarea at bounding box center [336, 259] width 123 height 22
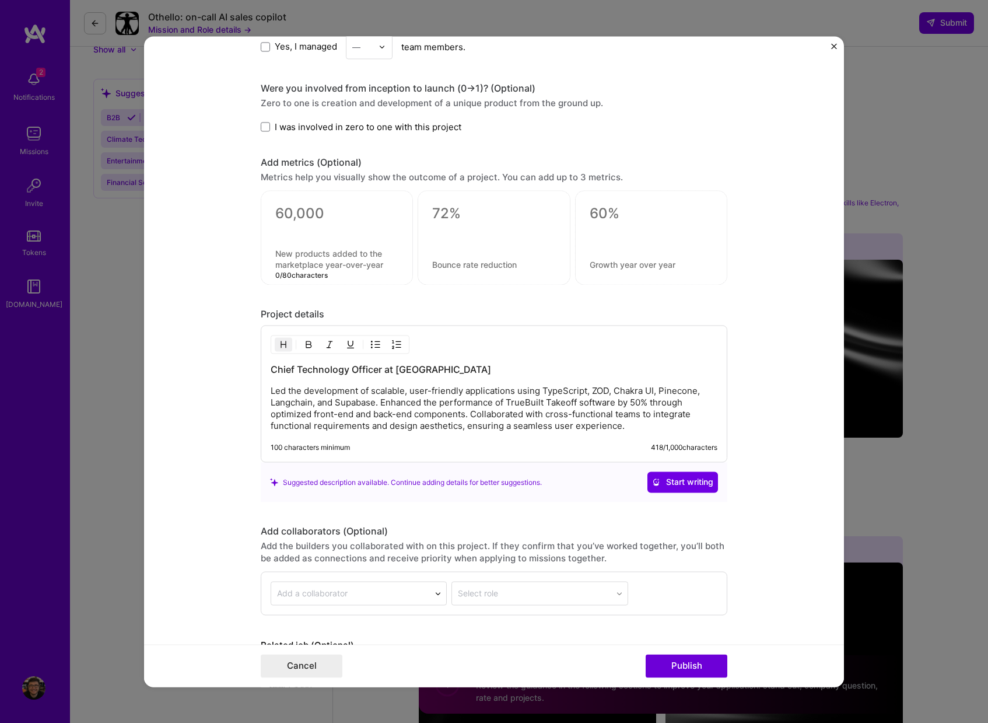
click at [348, 256] on textarea at bounding box center [336, 259] width 123 height 22
drag, startPoint x: 348, startPoint y: 256, endPoint x: 353, endPoint y: 265, distance: 10.4
click at [348, 256] on textarea at bounding box center [336, 259] width 123 height 22
drag, startPoint x: 353, startPoint y: 265, endPoint x: 393, endPoint y: 275, distance: 41.6
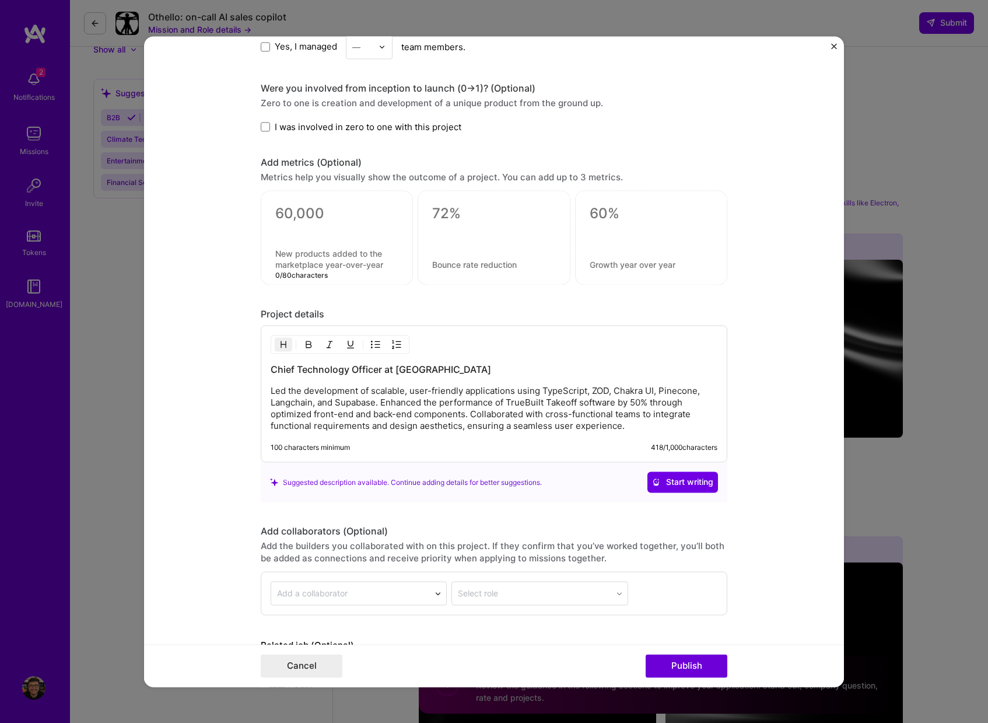
click at [392, 275] on div "0 / 80 characters" at bounding box center [337, 237] width 152 height 95
click at [289, 318] on div "Project details" at bounding box center [494, 314] width 467 height 12
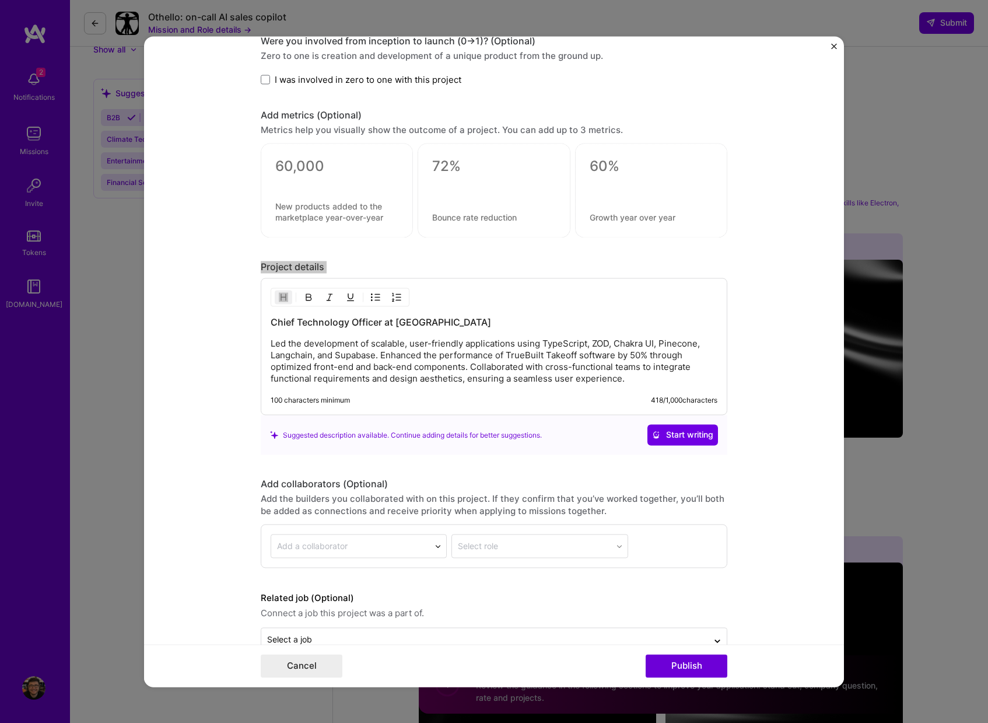
scroll to position [1247, 0]
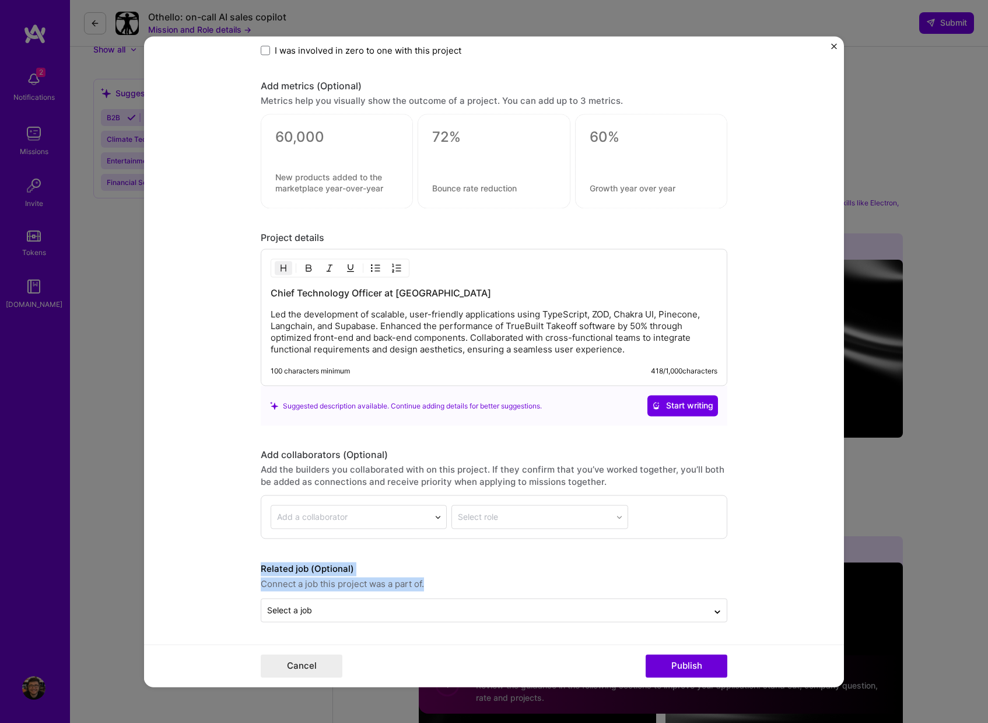
drag, startPoint x: 429, startPoint y: 584, endPoint x: 257, endPoint y: 567, distance: 172.3
click at [259, 568] on form "Editing suggested project This project is suggested based on your LinkedIn, res…" at bounding box center [494, 361] width 700 height 651
click at [304, 663] on button "Cancel" at bounding box center [302, 665] width 82 height 23
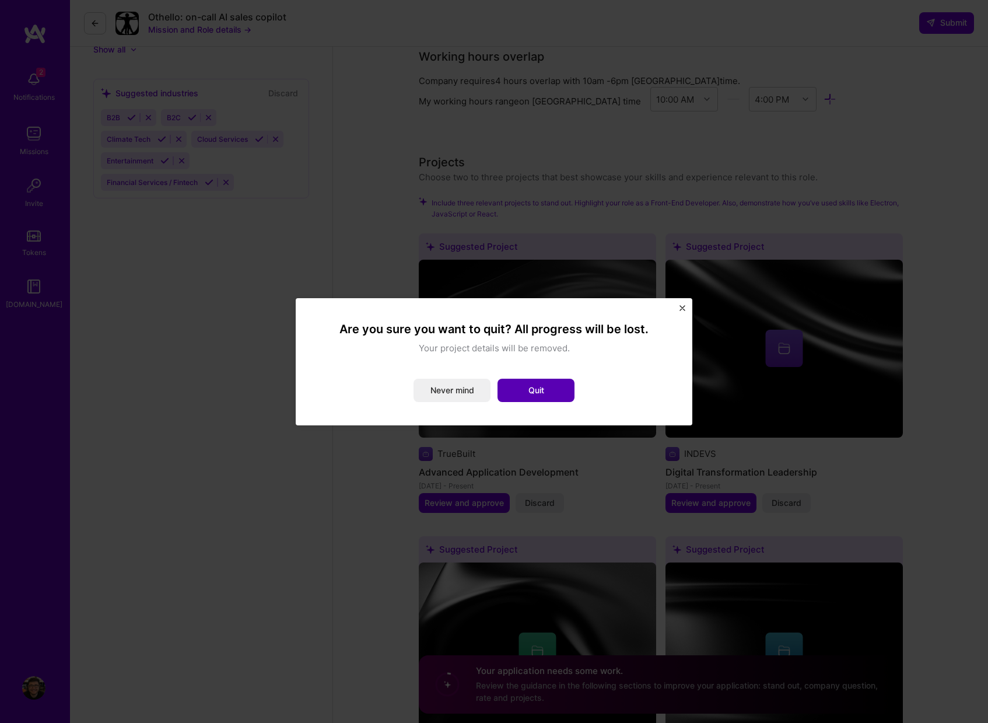
click at [533, 394] on button "Quit" at bounding box center [536, 390] width 77 height 23
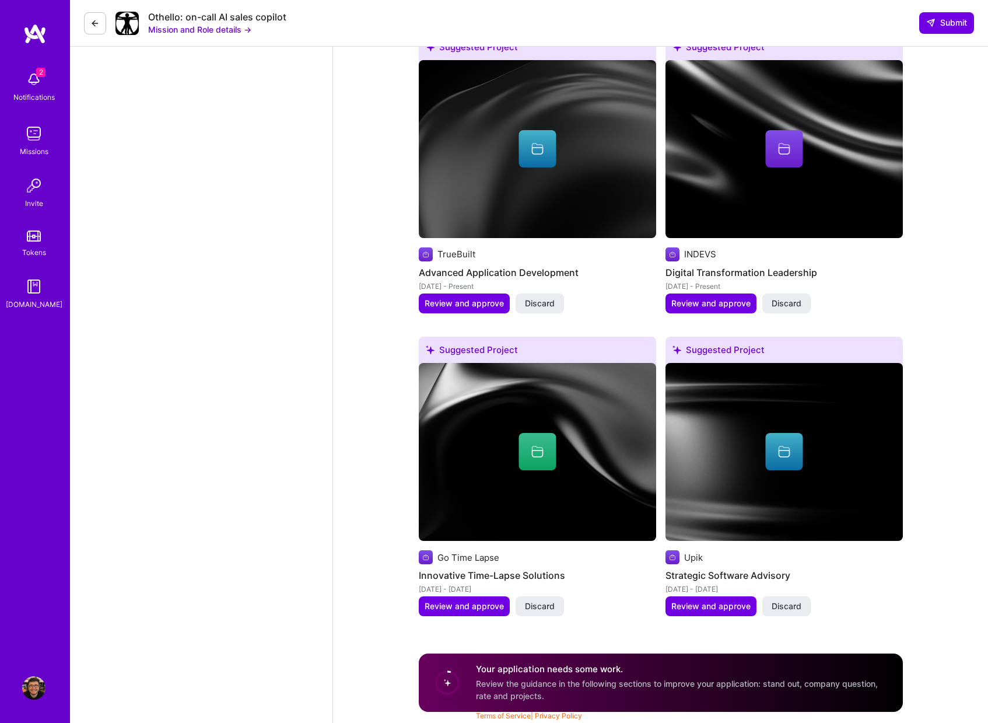
scroll to position [1308, 0]
drag, startPoint x: 717, startPoint y: 687, endPoint x: 741, endPoint y: 685, distance: 24.0
click at [742, 685] on span "Review the guidance in the following sections to improve your application: stan…" at bounding box center [677, 690] width 402 height 22
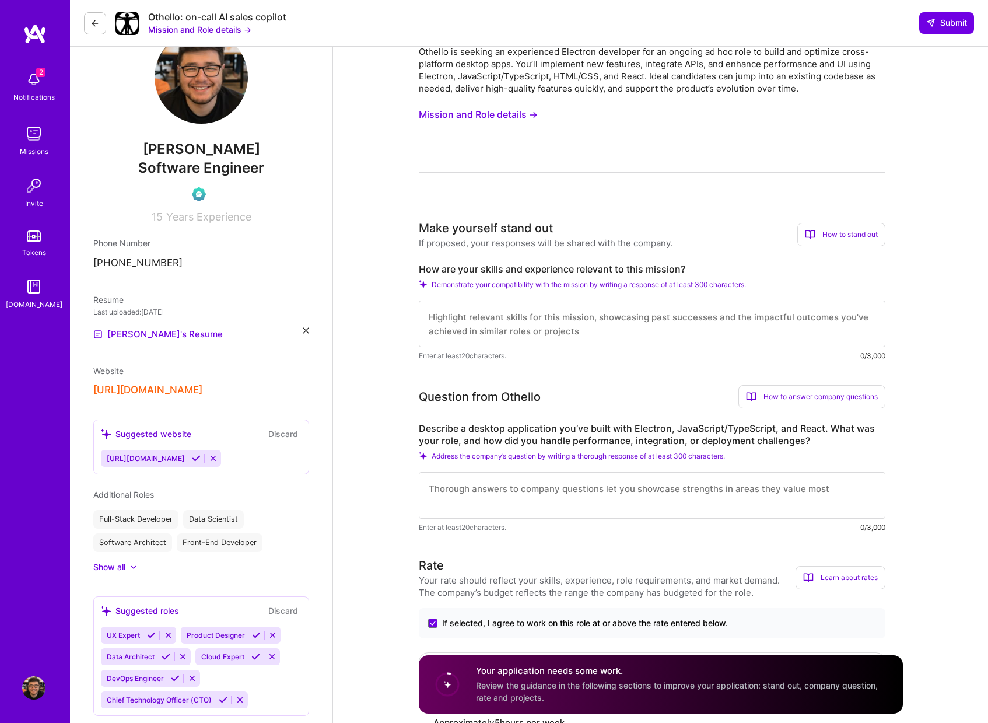
scroll to position [0, 0]
